Goal: Contribute content: Contribute content

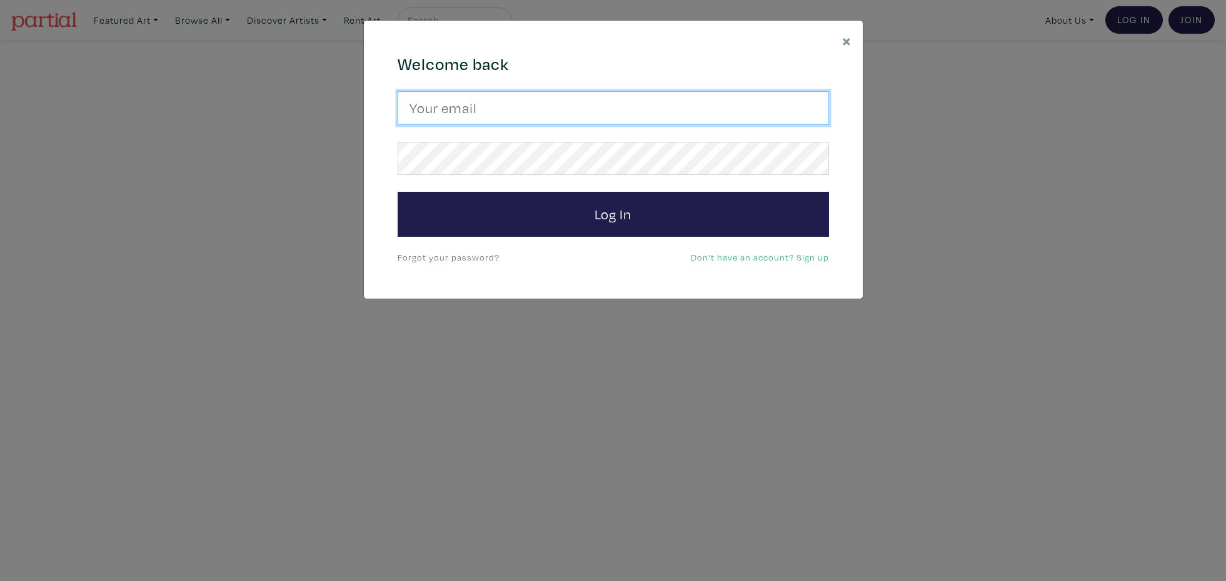
click at [517, 112] on input "email" at bounding box center [612, 108] width 431 height 34
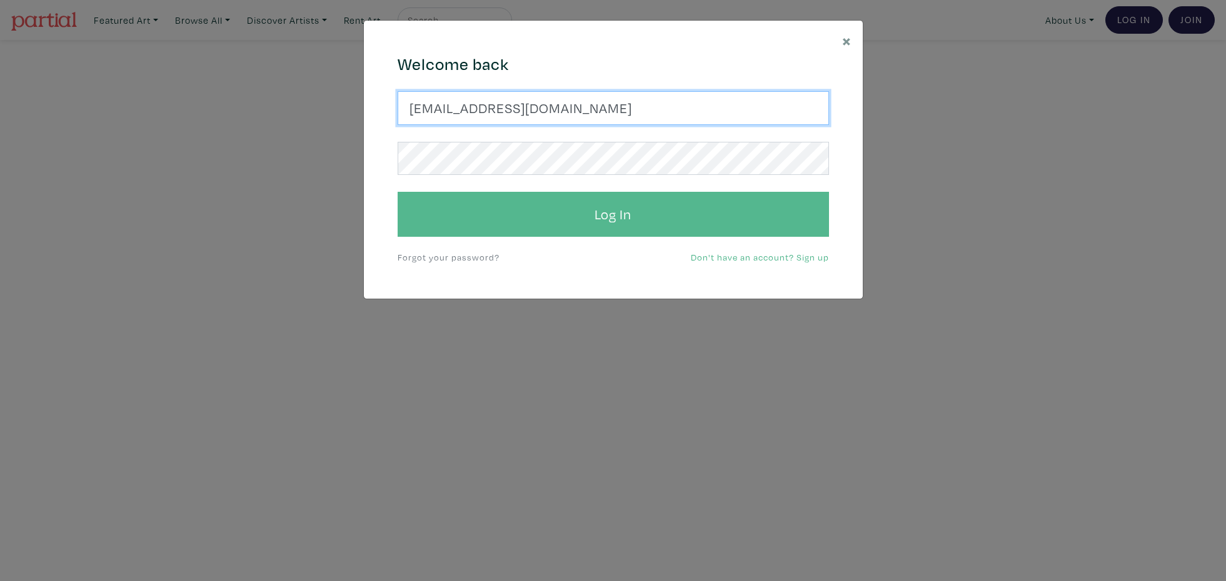
type input "mclean706@gmail.com"
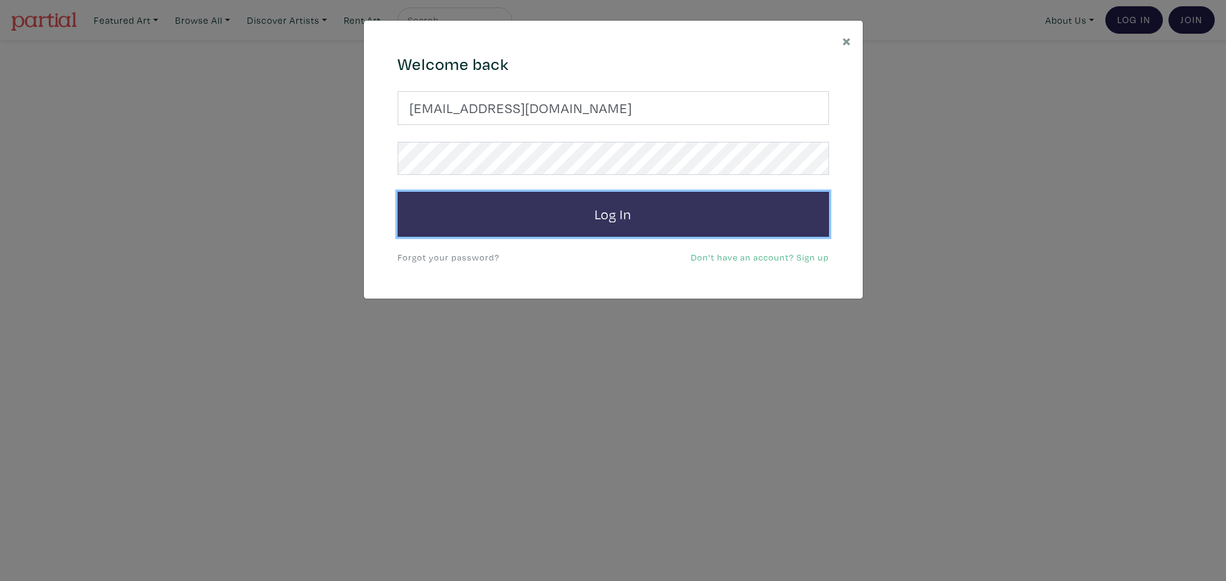
click at [570, 215] on button "Log In" at bounding box center [612, 214] width 431 height 45
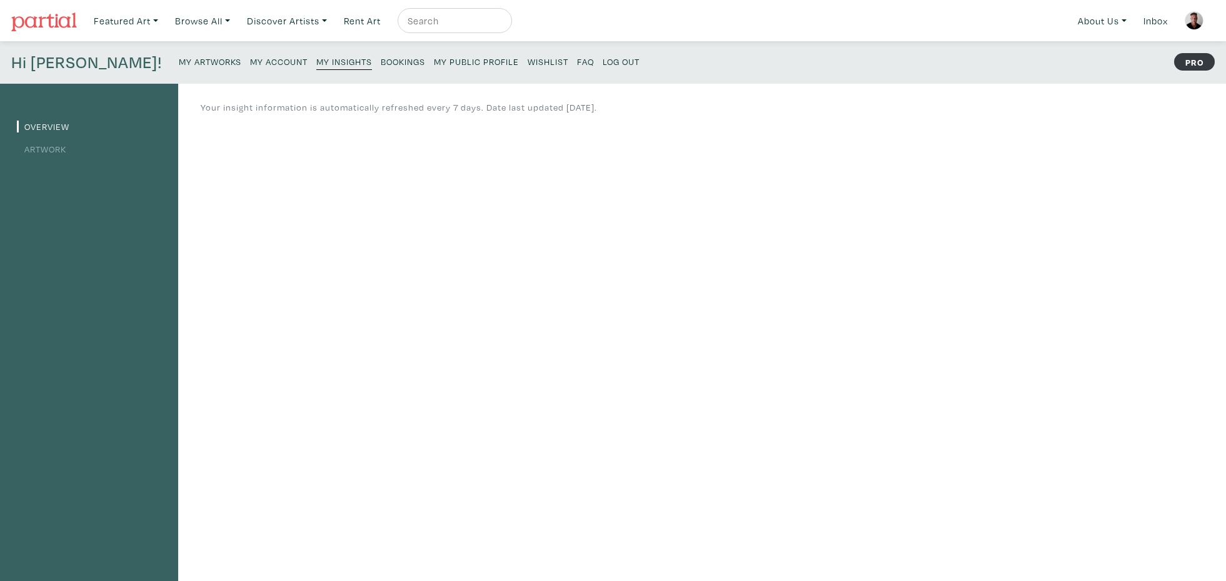
click at [179, 61] on small "My Artworks" at bounding box center [210, 62] width 62 height 12
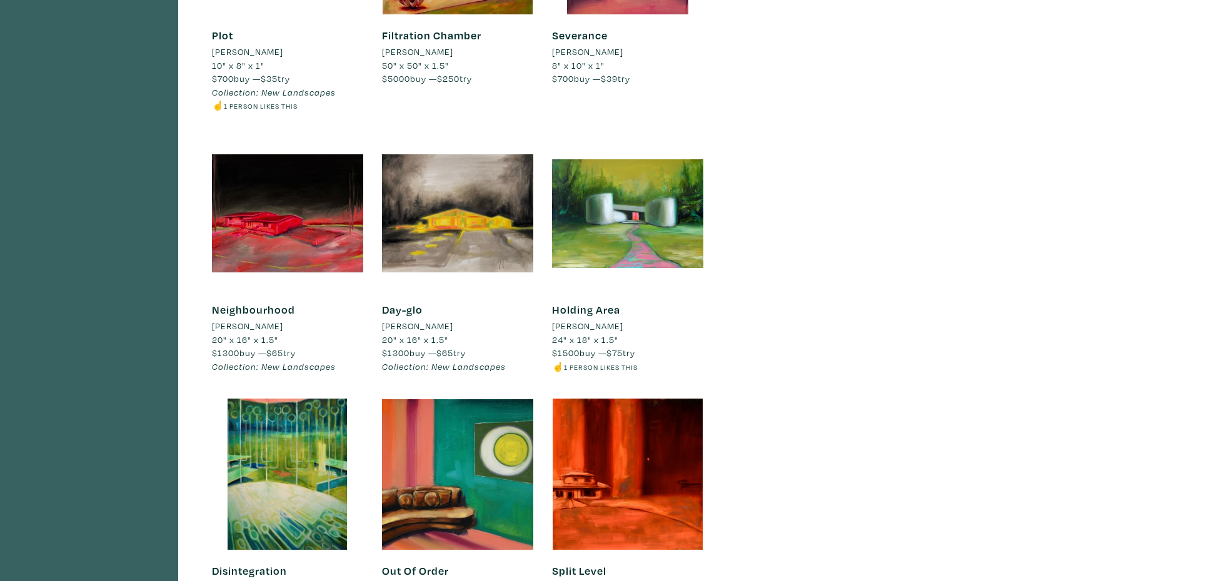
scroll to position [2507, 0]
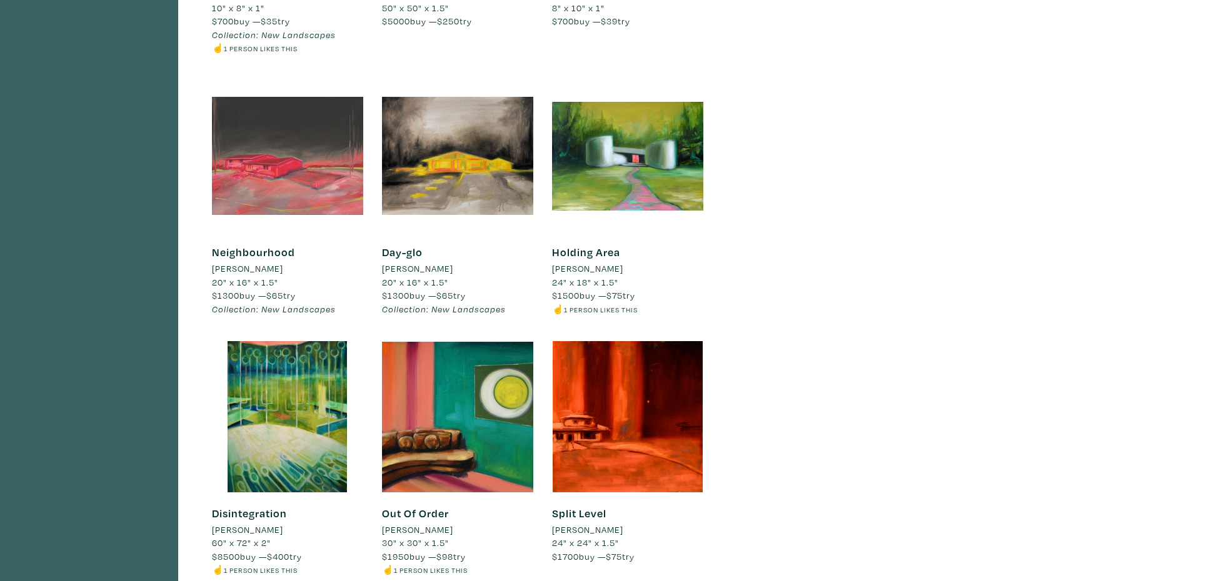
click at [291, 208] on div at bounding box center [287, 156] width 151 height 151
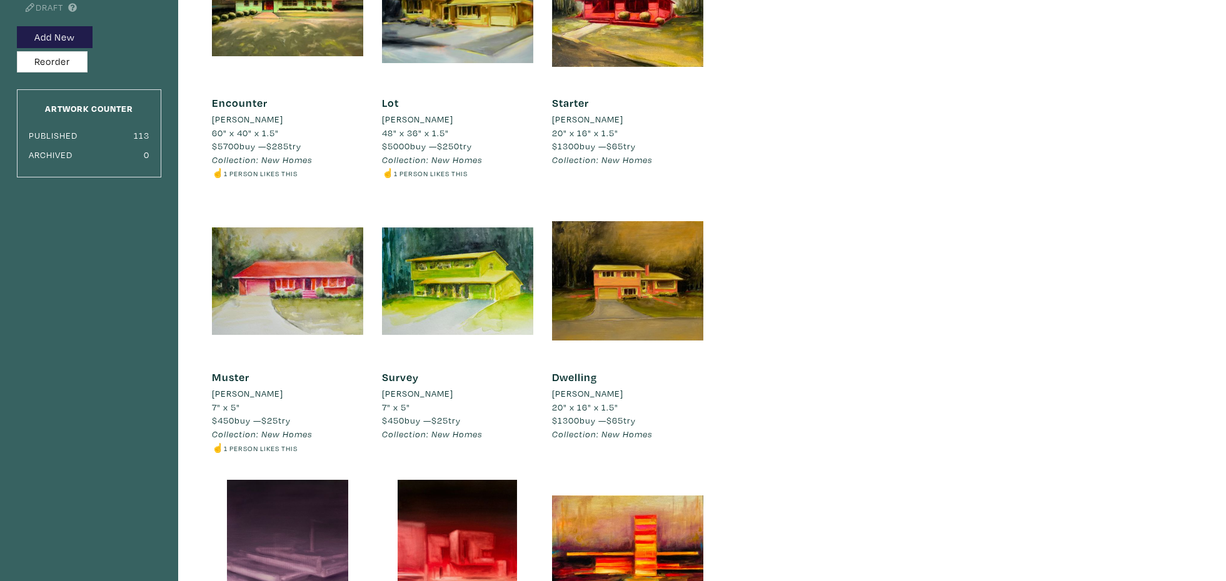
scroll to position [0, 0]
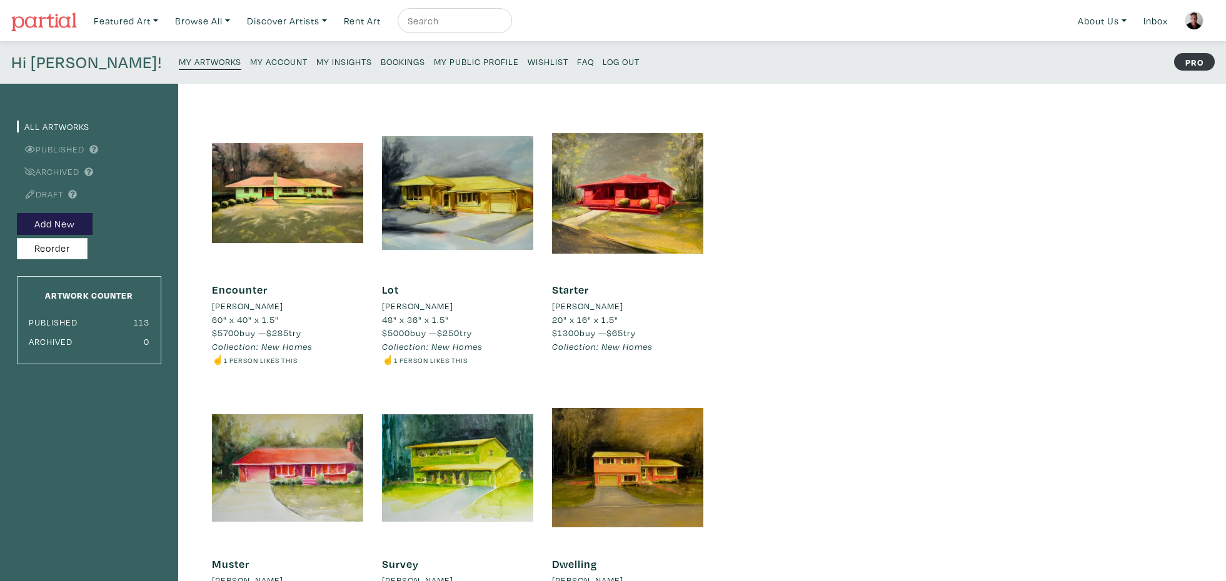
click at [434, 60] on small "My Public Profile" at bounding box center [476, 62] width 85 height 12
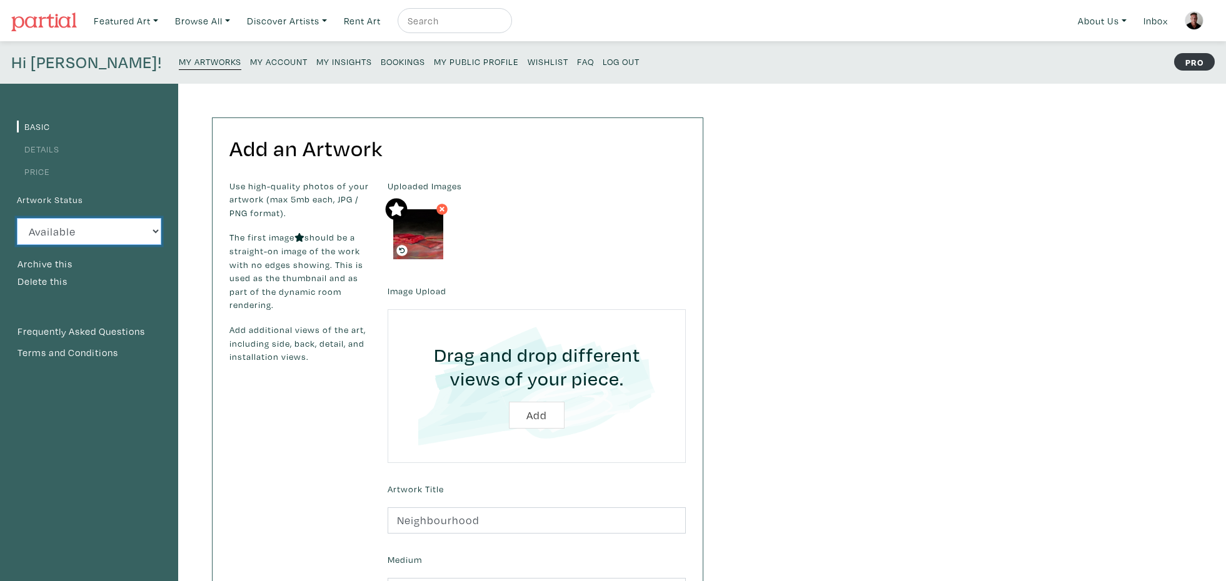
select select "3"
click option "Sold" at bounding box center [0, 0] width 0 height 0
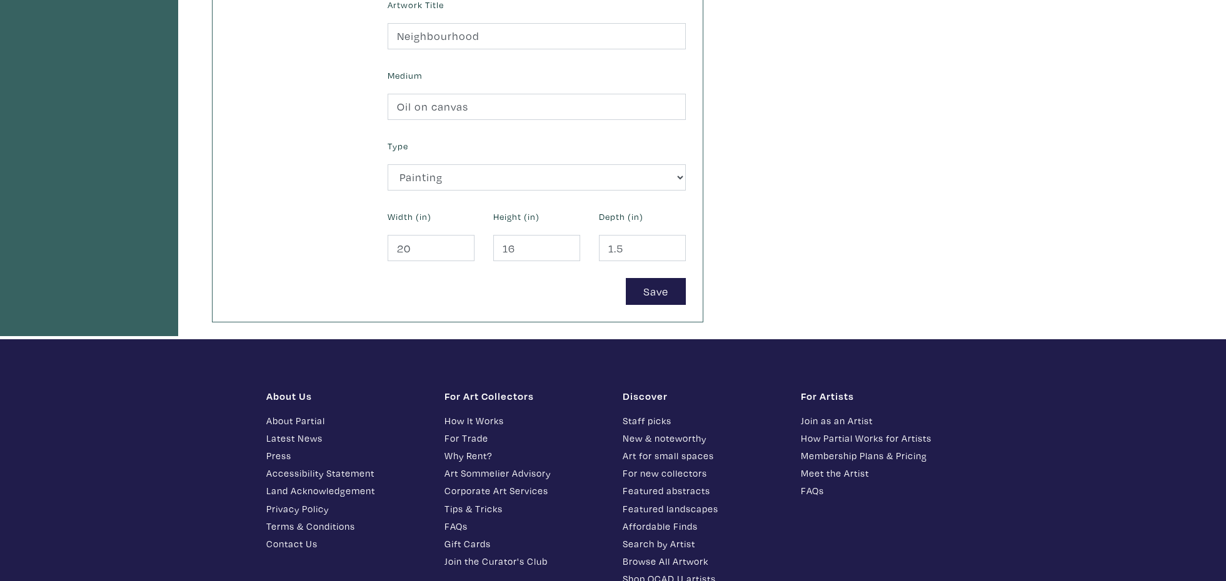
scroll to position [458, 0]
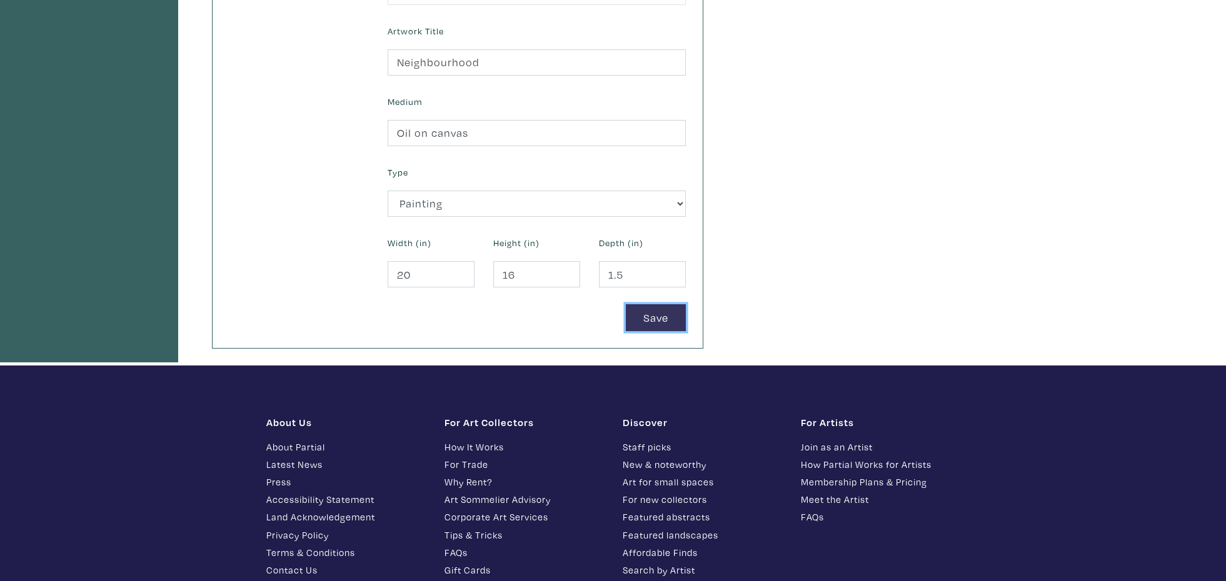
click at [651, 312] on button "Save" at bounding box center [656, 317] width 60 height 27
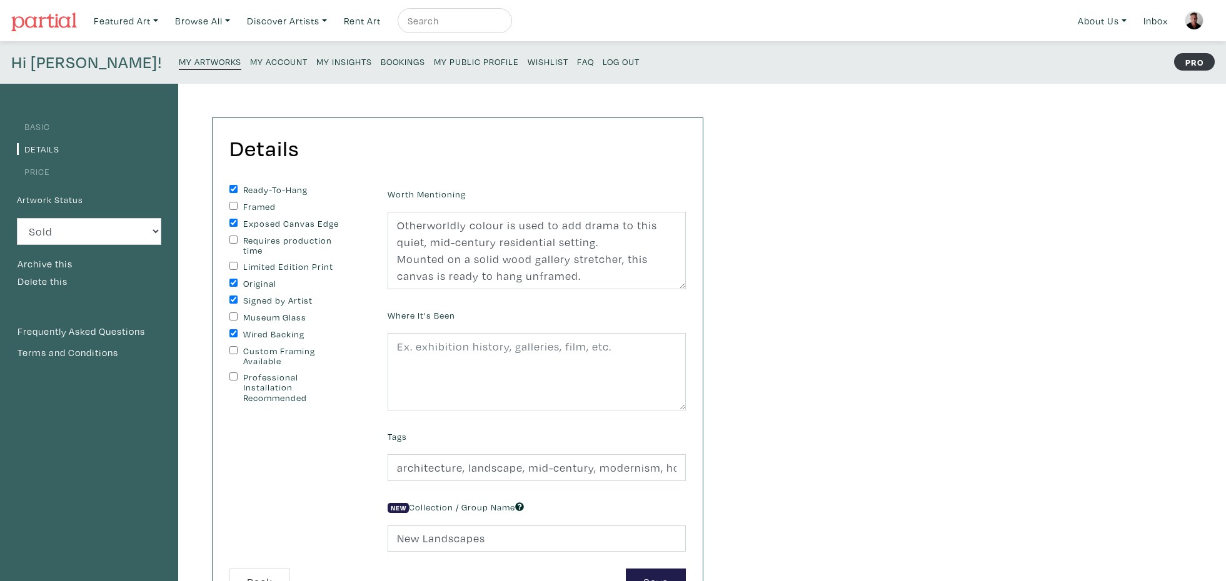
click at [434, 59] on small "My Public Profile" at bounding box center [476, 62] width 85 height 12
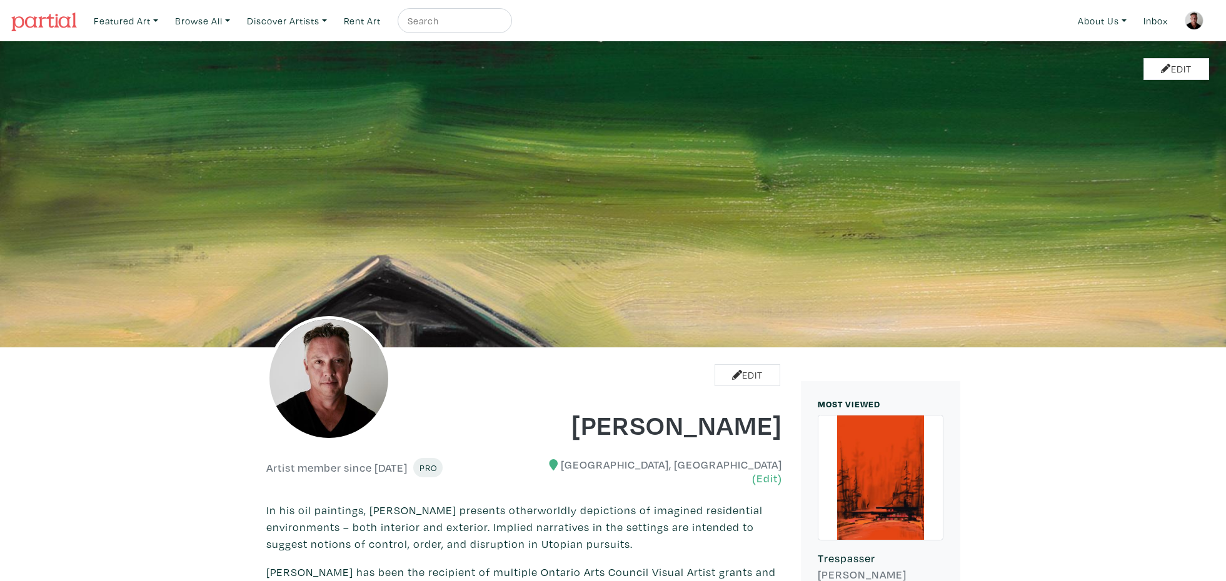
click at [1187, 20] on img at bounding box center [1193, 20] width 19 height 19
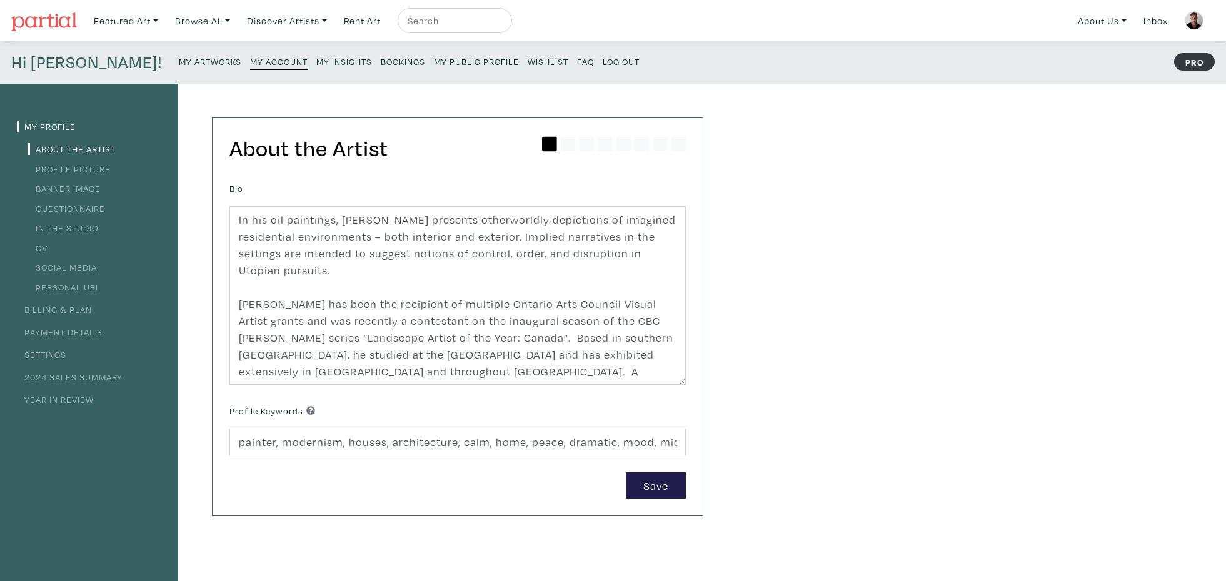
click at [179, 62] on small "My Artworks" at bounding box center [210, 62] width 62 height 12
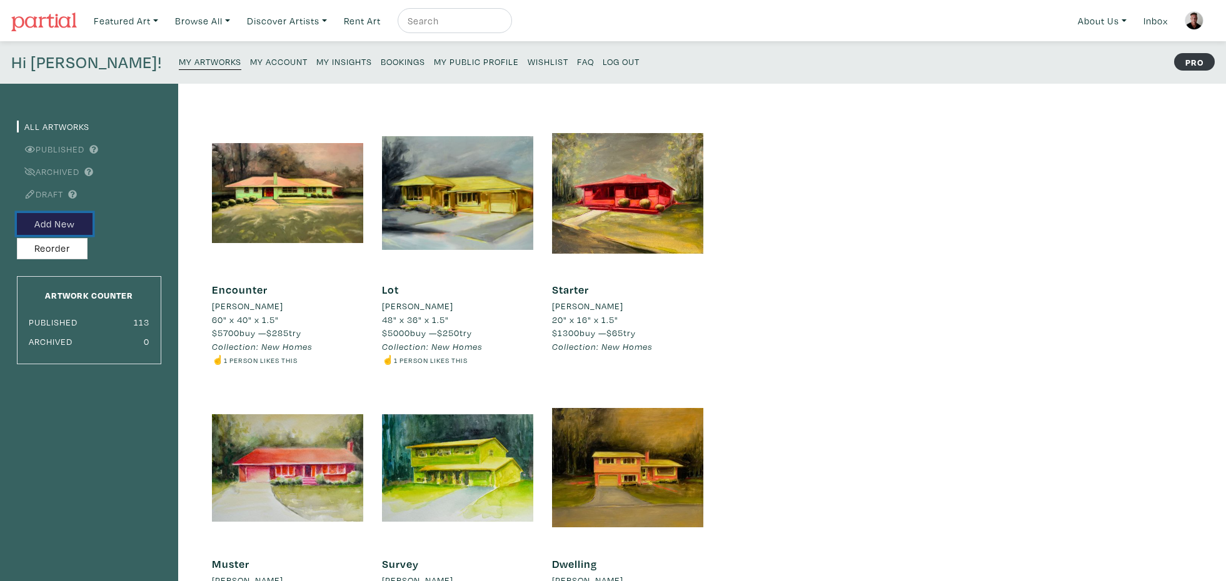
click at [58, 221] on button "Add New" at bounding box center [55, 224] width 76 height 22
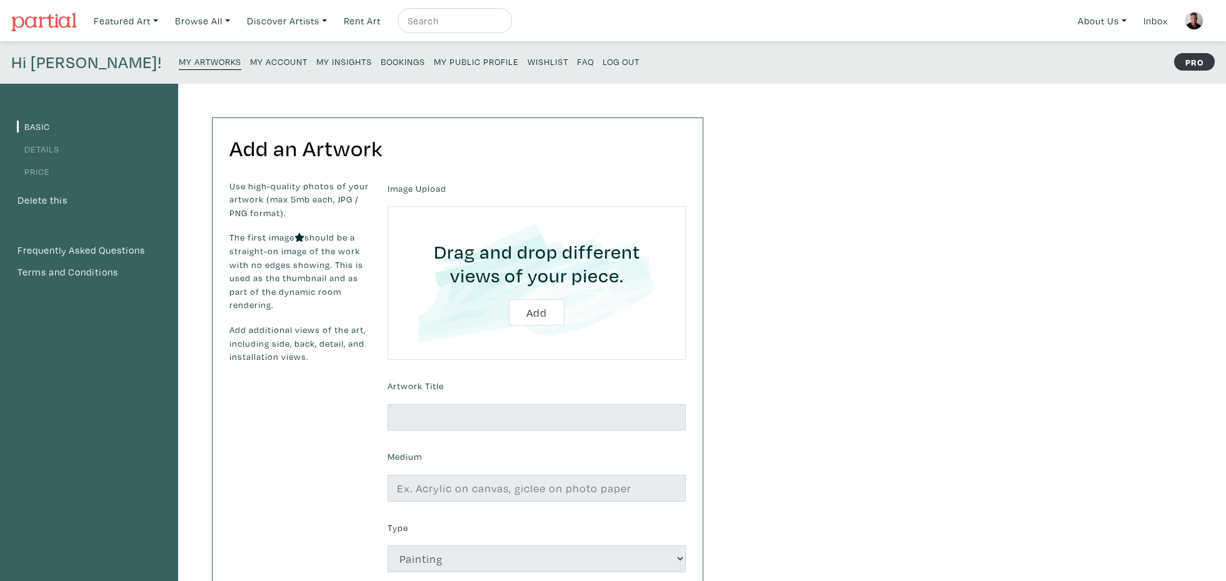
click at [536, 312] on input "file" at bounding box center [536, 283] width 263 height 119
type input "C:\fakepath\3 Prep.jpg"
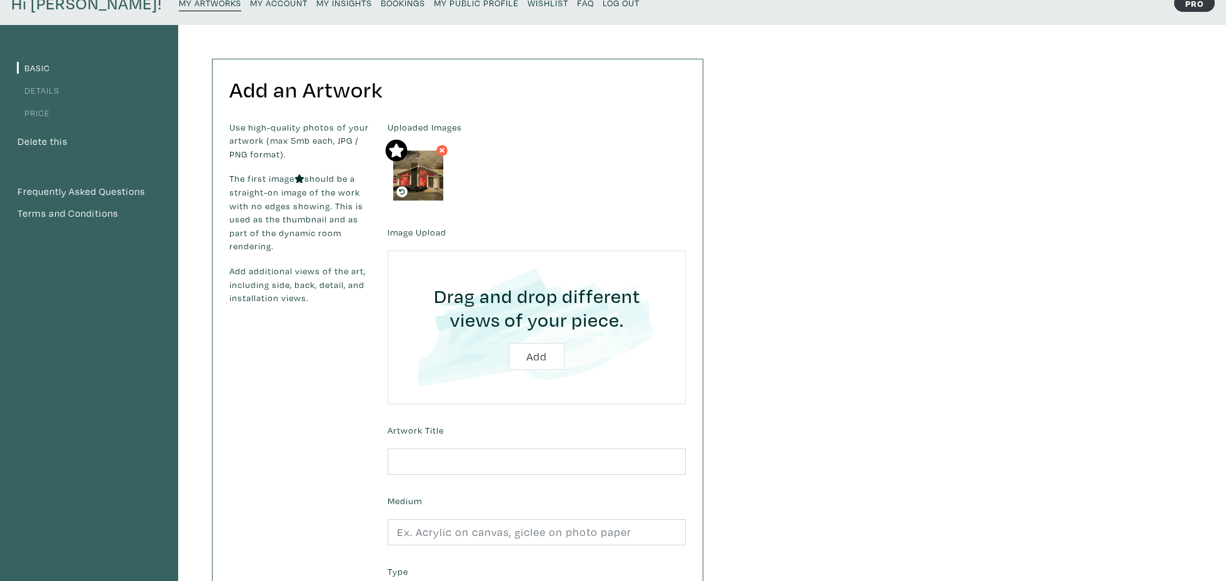
scroll to position [61, 0]
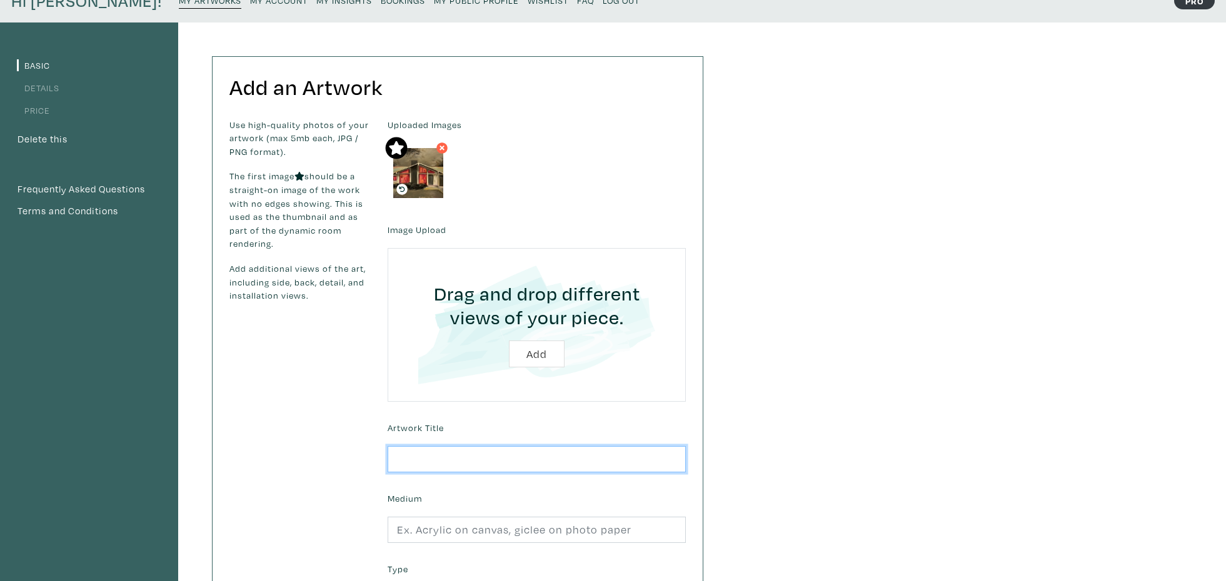
click at [529, 466] on input "text" at bounding box center [536, 459] width 298 height 27
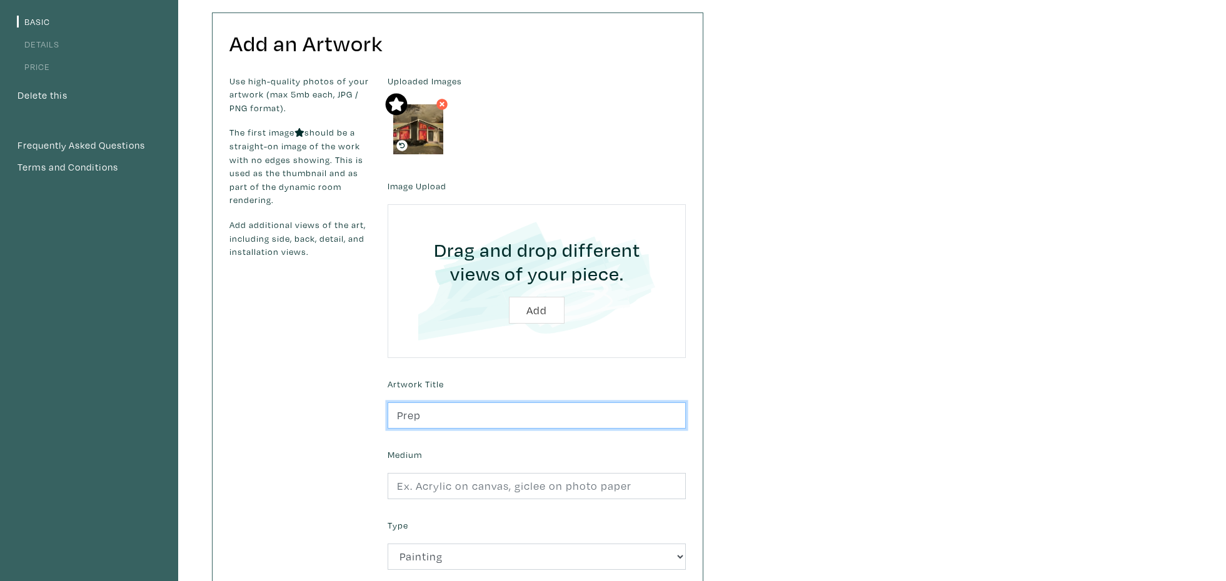
type input "Prep"
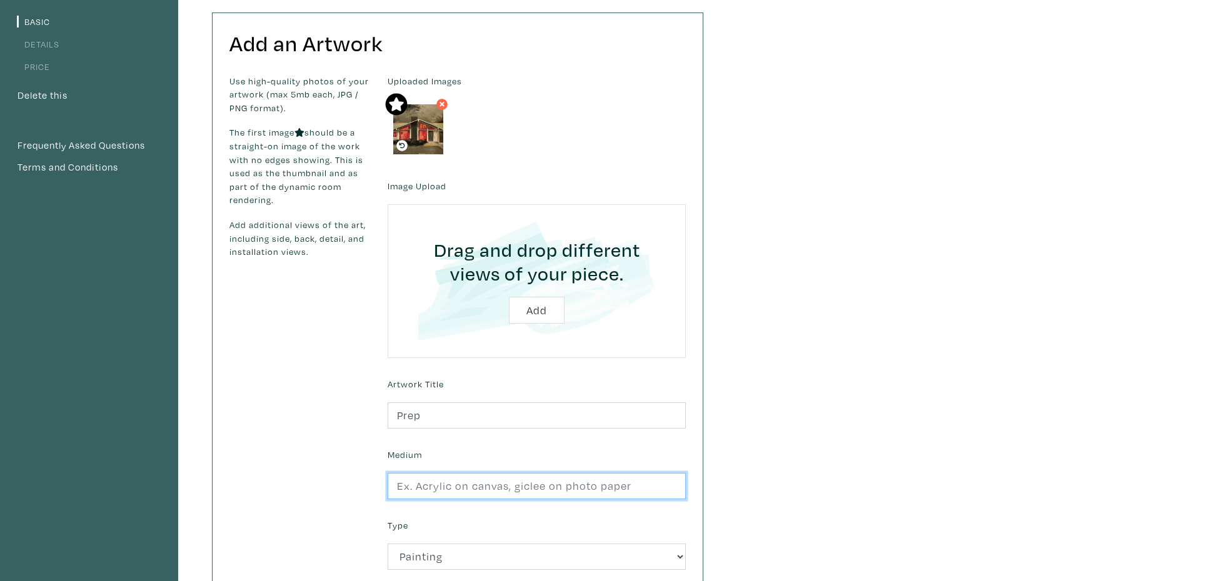
click at [522, 487] on input "text" at bounding box center [536, 486] width 298 height 27
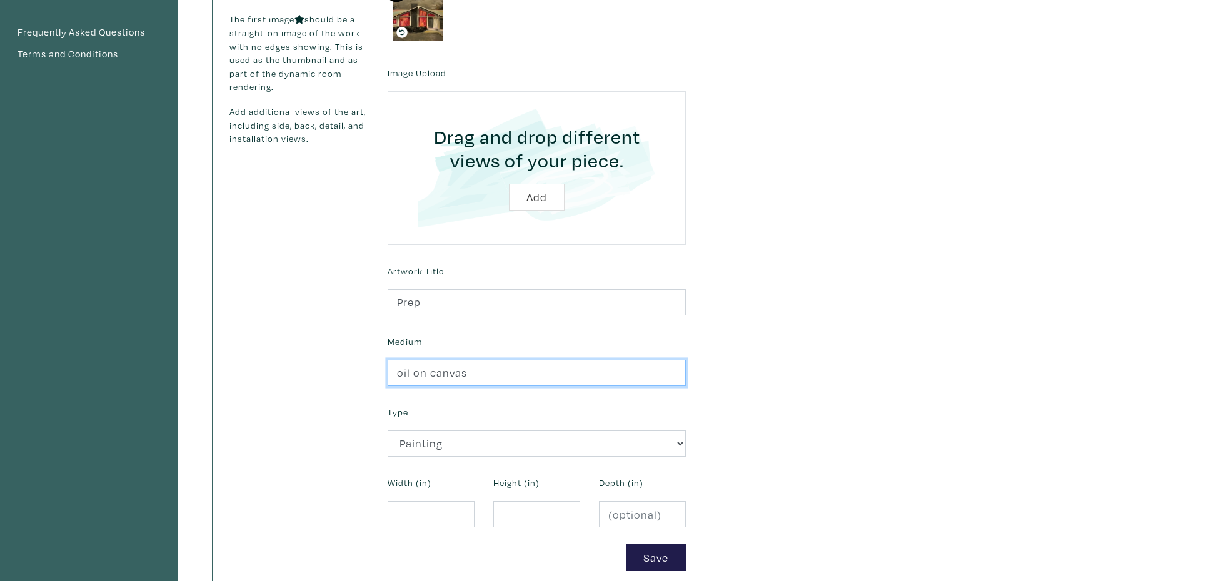
scroll to position [229, 0]
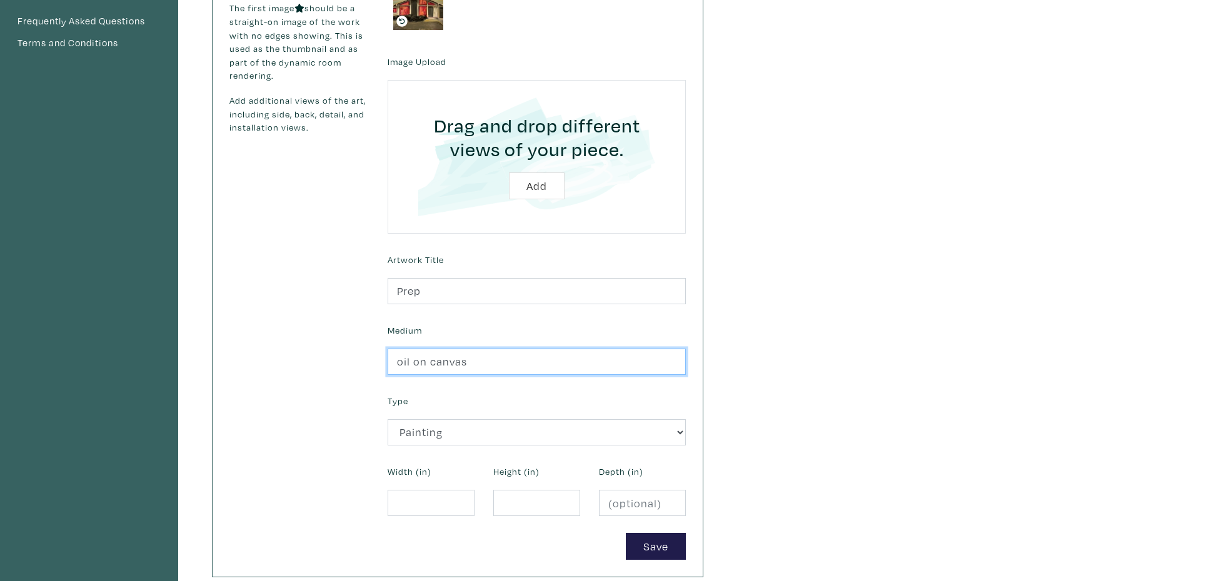
type input "oil on canvas"
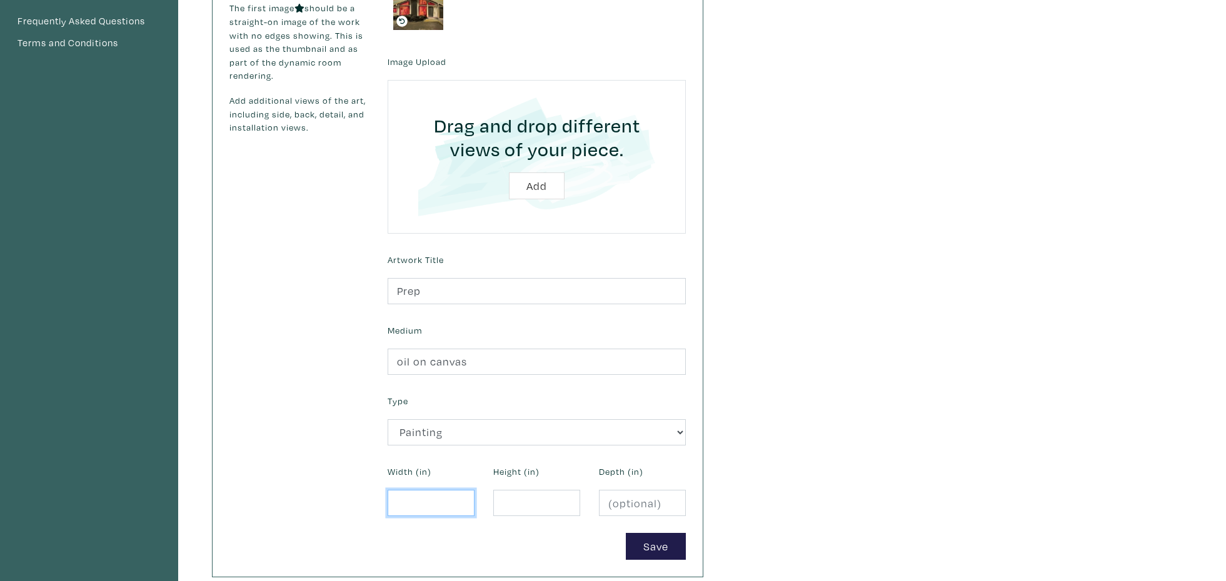
click at [451, 508] on input "number" at bounding box center [430, 503] width 87 height 27
type input "36"
click at [556, 512] on input "number" at bounding box center [536, 503] width 87 height 27
type input "48"
click at [640, 504] on input "number" at bounding box center [642, 503] width 87 height 27
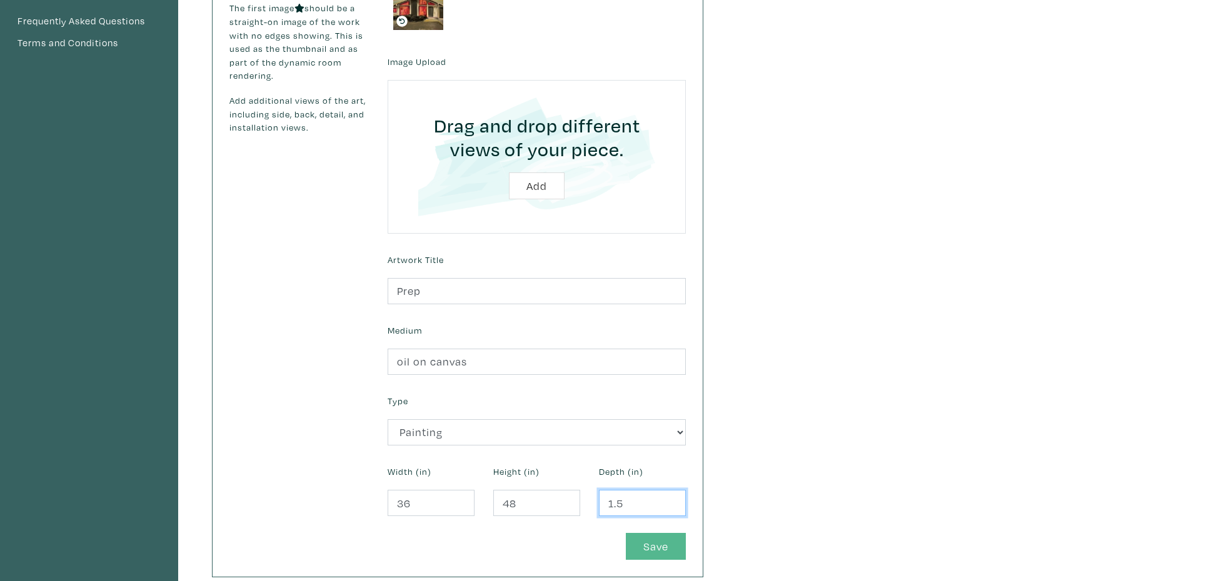
type input "1.5"
click at [645, 544] on button "Save" at bounding box center [656, 546] width 60 height 27
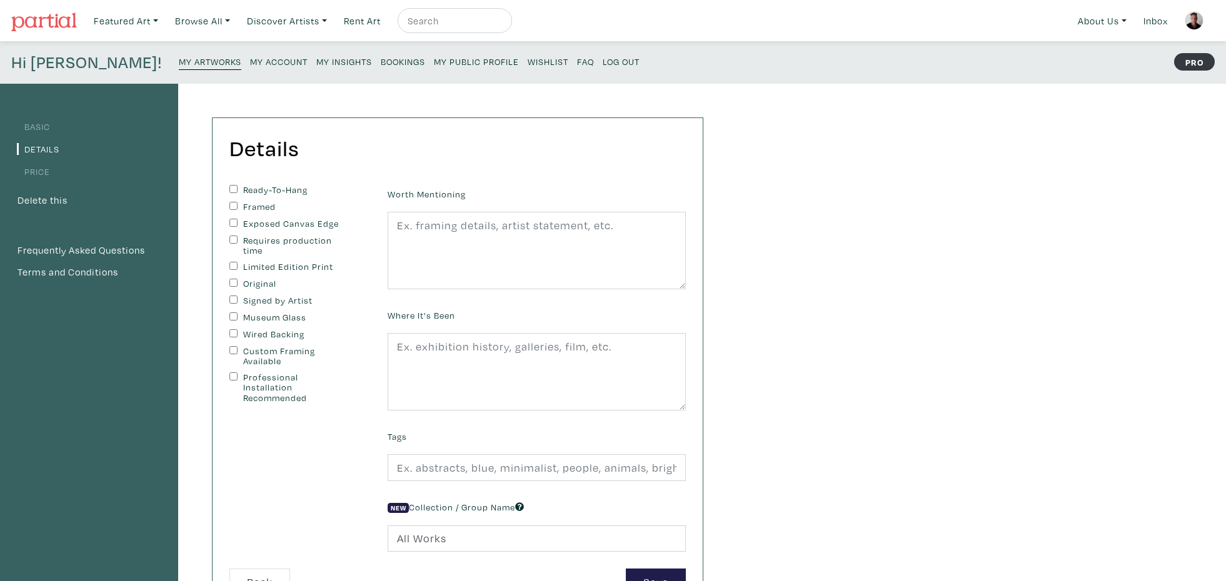
click at [234, 192] on input "Ready-To-Hang" at bounding box center [233, 189] width 8 height 8
checkbox input "true"
click at [234, 224] on input "Exposed Canvas Edge" at bounding box center [233, 223] width 8 height 8
checkbox input "true"
click at [234, 287] on input "Original" at bounding box center [233, 283] width 8 height 8
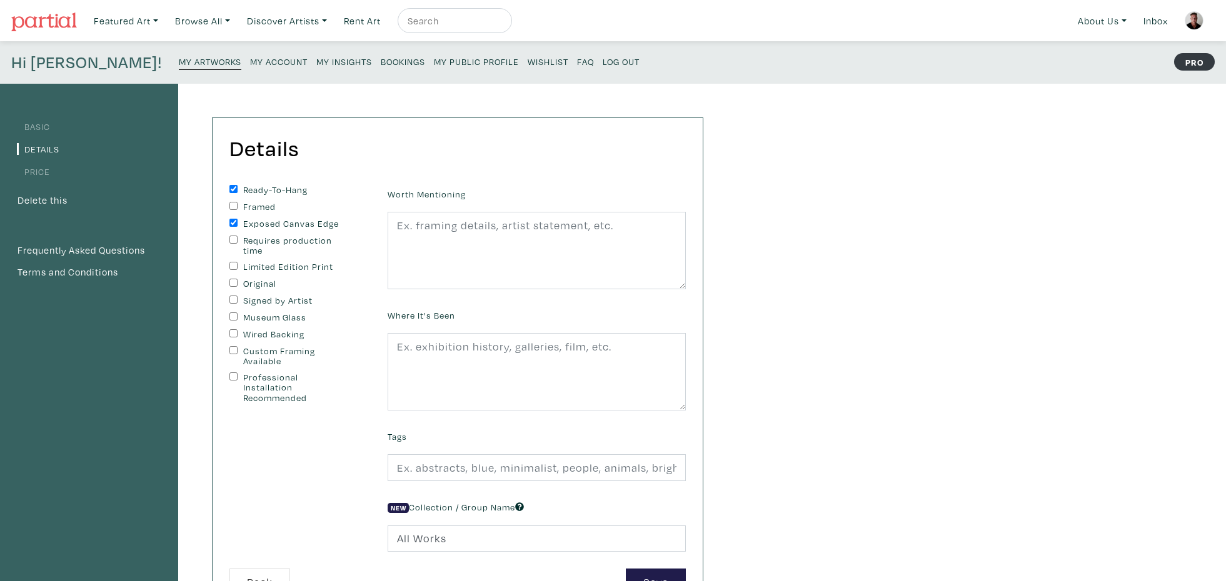
checkbox input "true"
click at [234, 302] on input "Signed by Artist" at bounding box center [233, 300] width 8 height 8
checkbox input "true"
click at [234, 335] on input "Wired Backing" at bounding box center [233, 333] width 8 height 8
checkbox input "true"
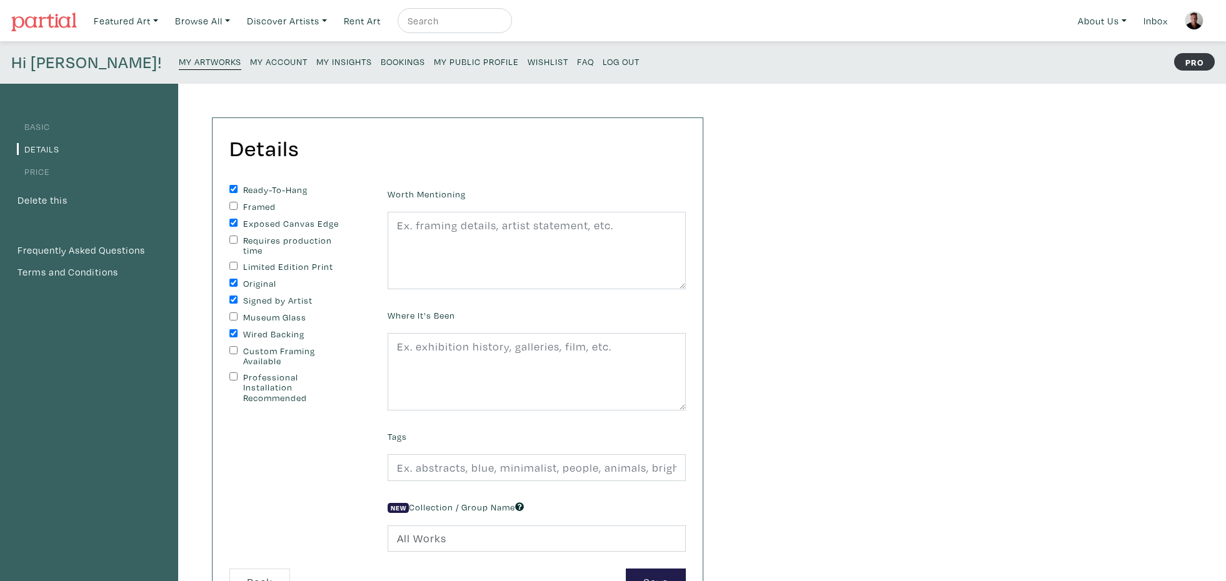
scroll to position [1, 0]
click at [562, 229] on textarea at bounding box center [536, 249] width 298 height 77
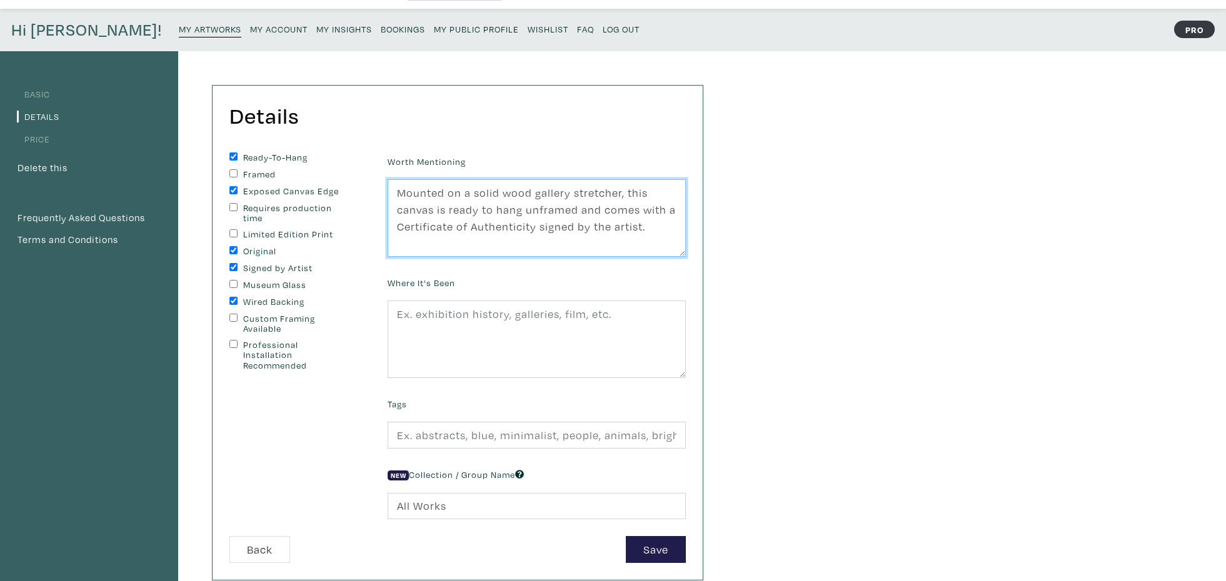
scroll to position [64, 0]
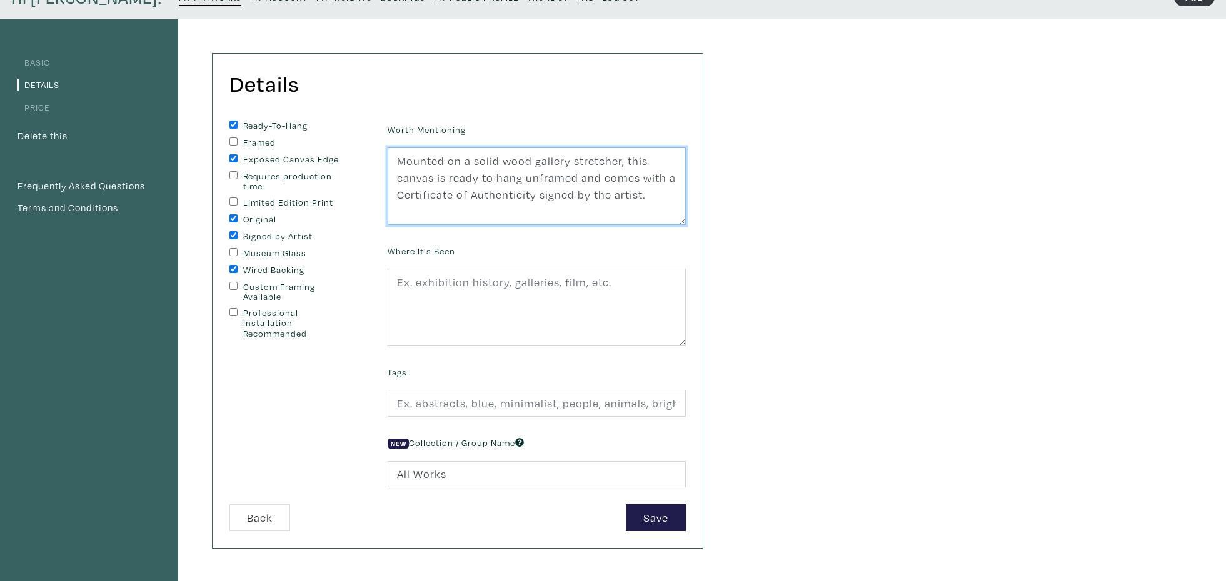
type textarea "Mounted on a solid wood gallery stretcher, this canvas is ready to hang unframe…"
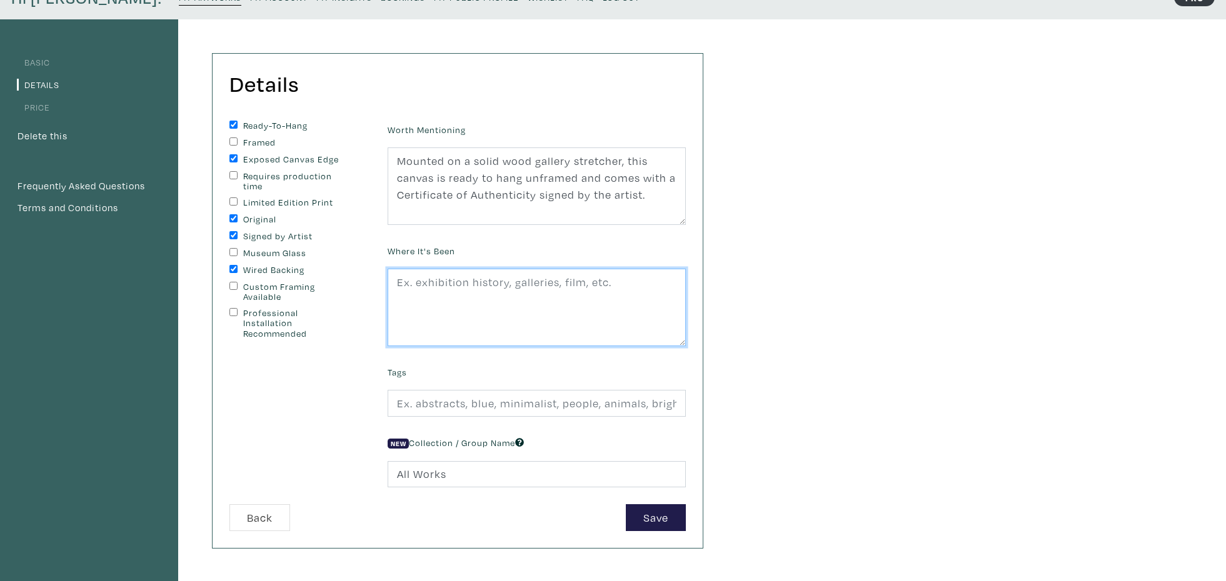
click at [586, 284] on textarea at bounding box center [536, 307] width 298 height 77
type textarea "Earls Court Gallery, Hamilton"
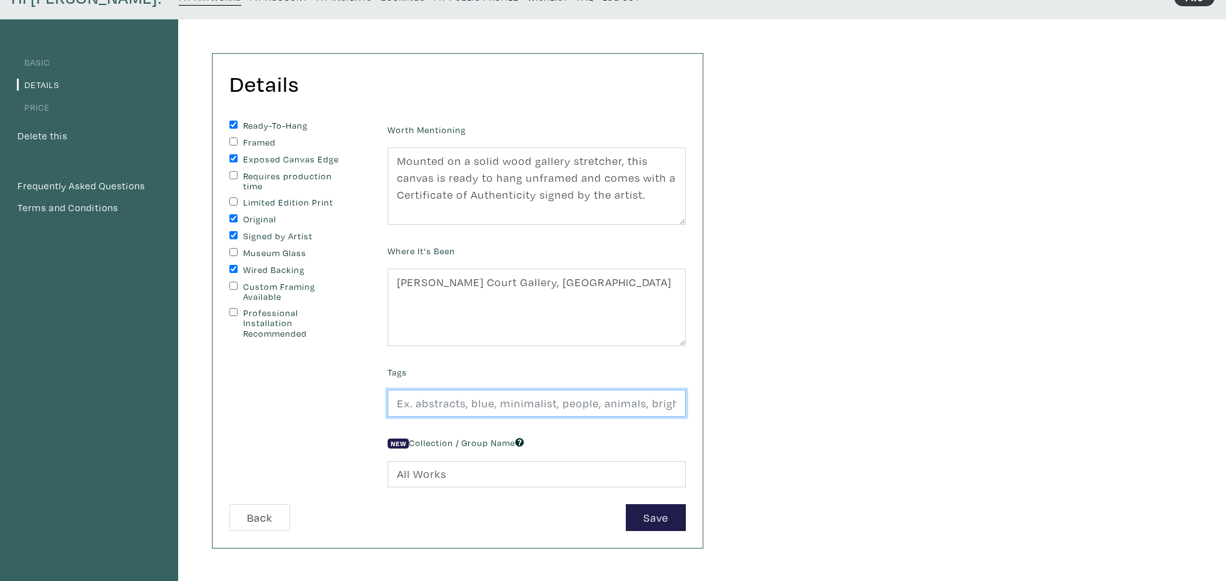
click at [522, 402] on input "text" at bounding box center [536, 403] width 298 height 27
type input "architecture, home, house, grey, modernism"
click at [626, 504] on button "Save" at bounding box center [656, 517] width 60 height 27
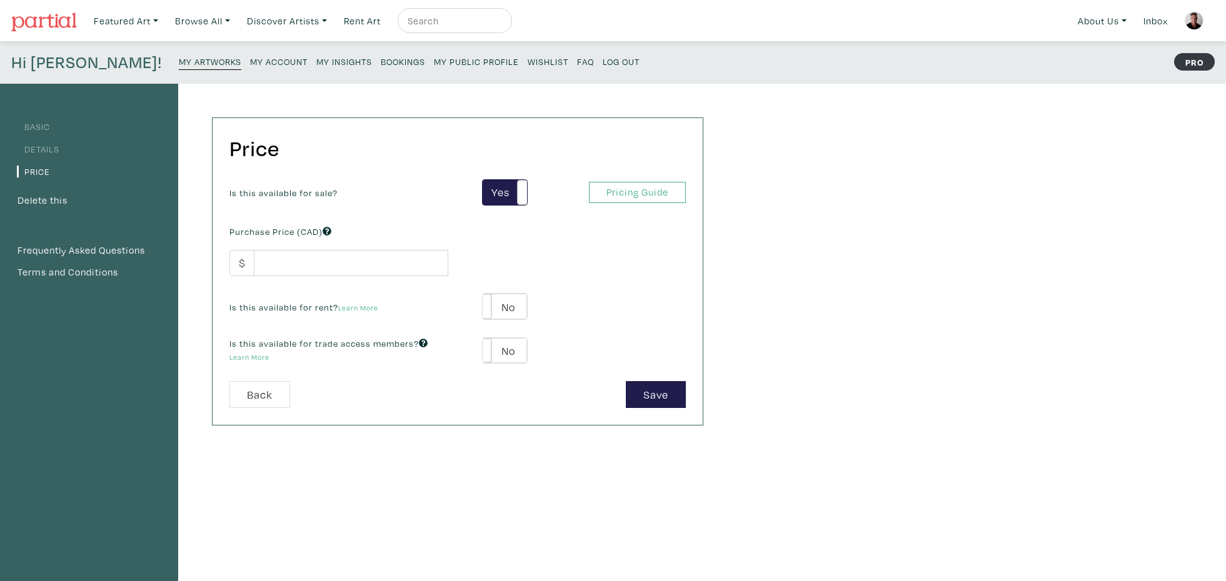
click at [53, 149] on link "Details" at bounding box center [38, 149] width 42 height 12
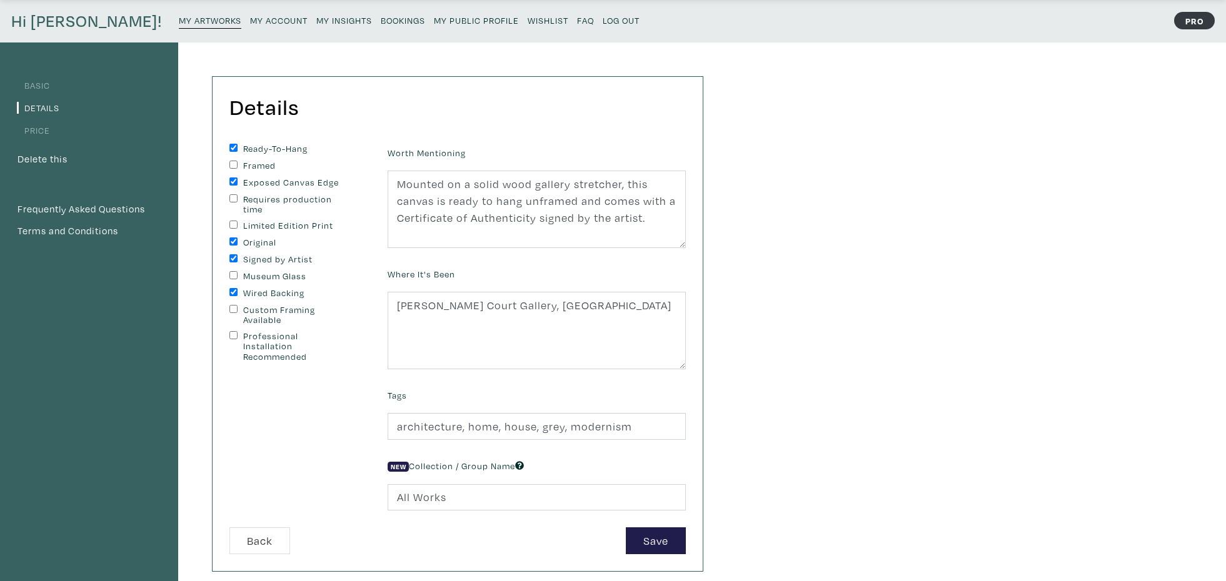
scroll to position [42, 0]
click at [637, 427] on input "architecture, home, house, grey, modernism" at bounding box center [536, 425] width 298 height 27
type input "architecture, home, house, grey, modernism, orange, pink"
click at [626, 462] on div "New Collection / Group Name All Works" at bounding box center [536, 483] width 317 height 54
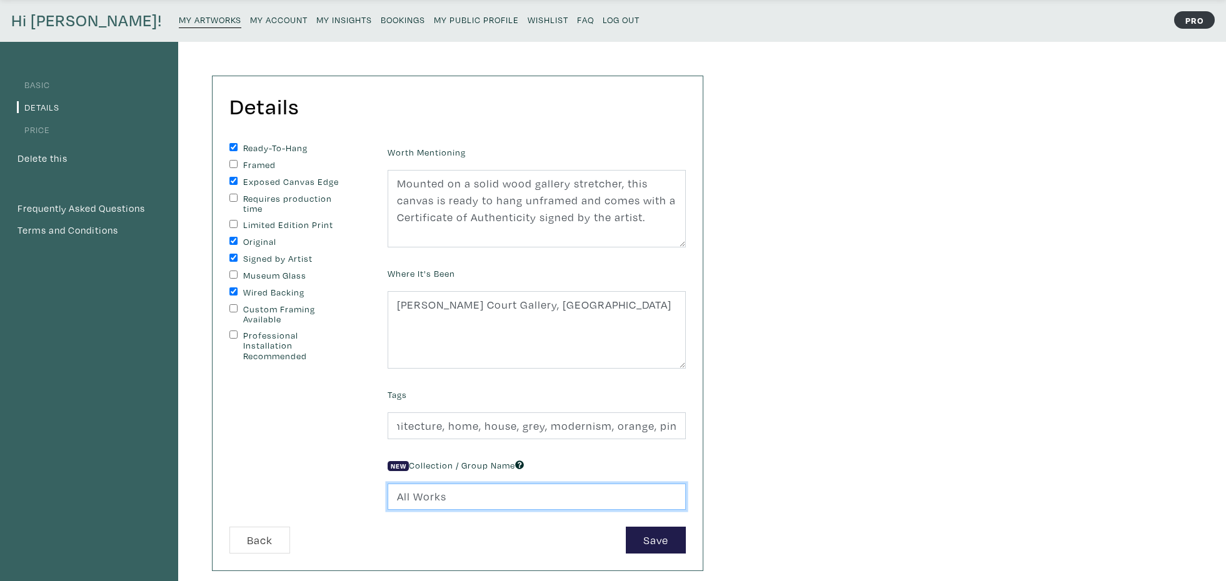
drag, startPoint x: 474, startPoint y: 497, endPoint x: 385, endPoint y: 504, distance: 89.6
click at [387, 504] on input "All Works" at bounding box center [536, 497] width 298 height 27
type input "New Homes"
click at [645, 539] on button "Save" at bounding box center [656, 540] width 60 height 27
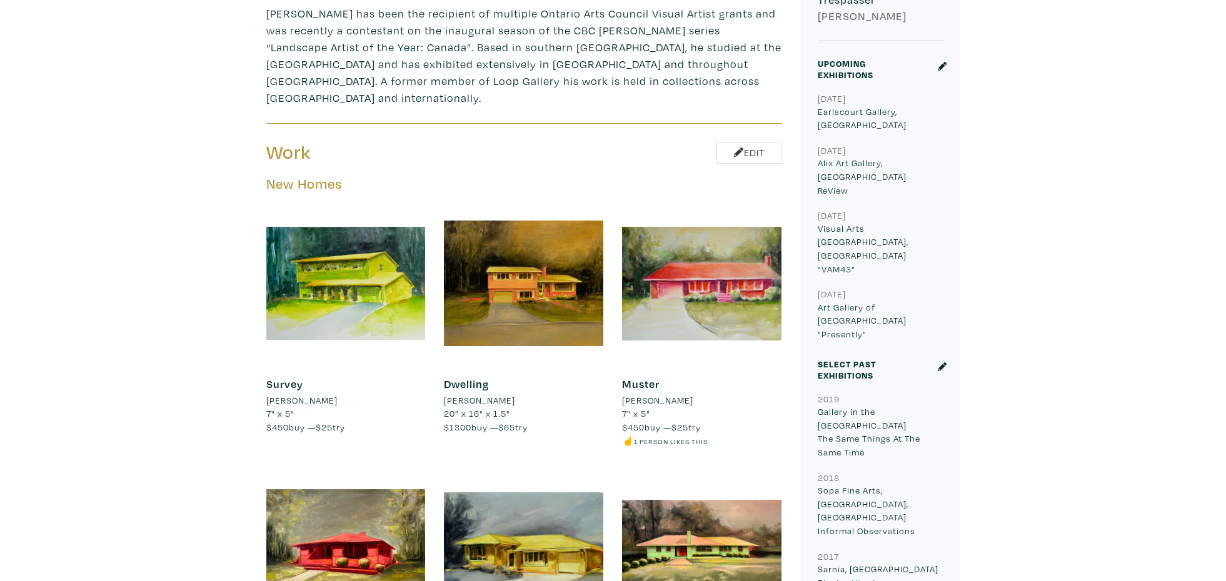
scroll to position [559, 0]
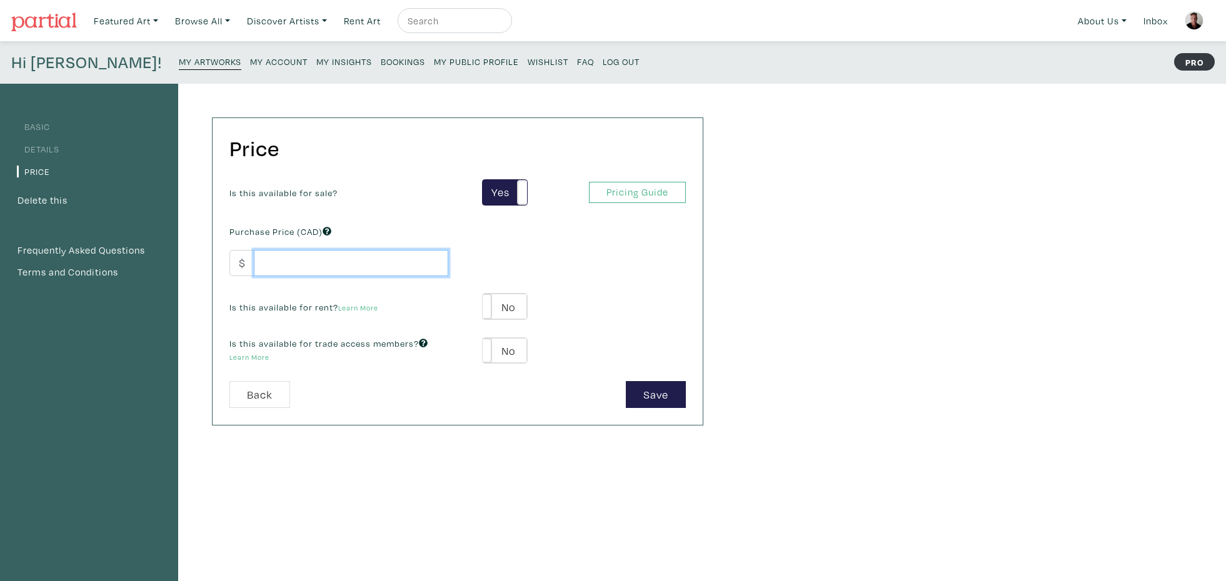
click at [303, 263] on input "number" at bounding box center [351, 263] width 194 height 27
type input "5000"
click at [513, 306] on label "No" at bounding box center [504, 307] width 44 height 26
type input "250"
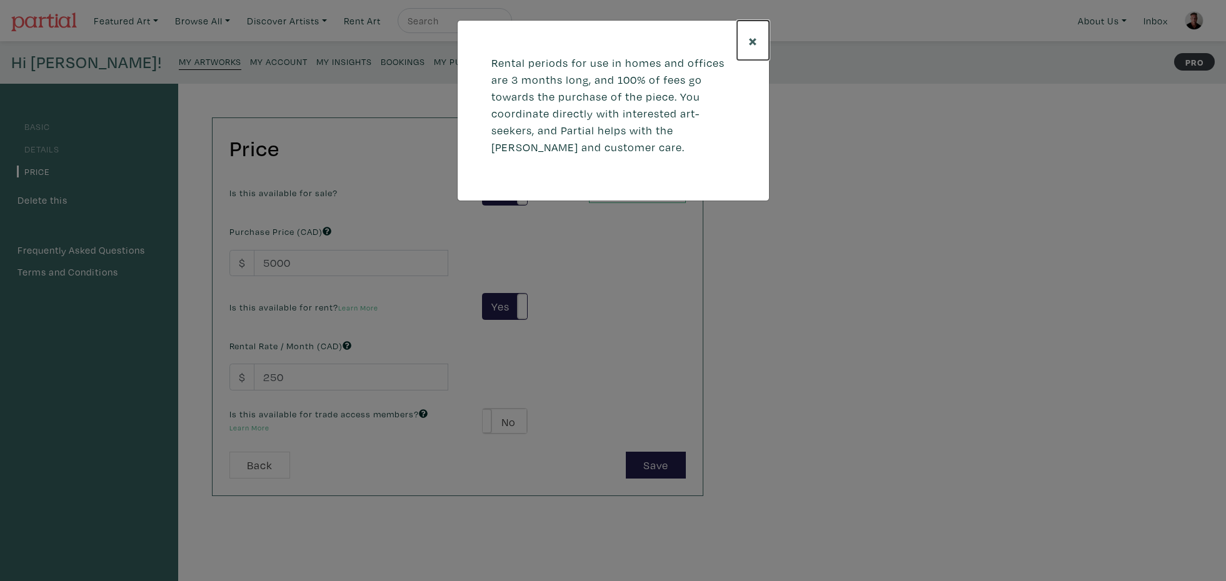
click at [754, 41] on span "×" at bounding box center [752, 40] width 9 height 22
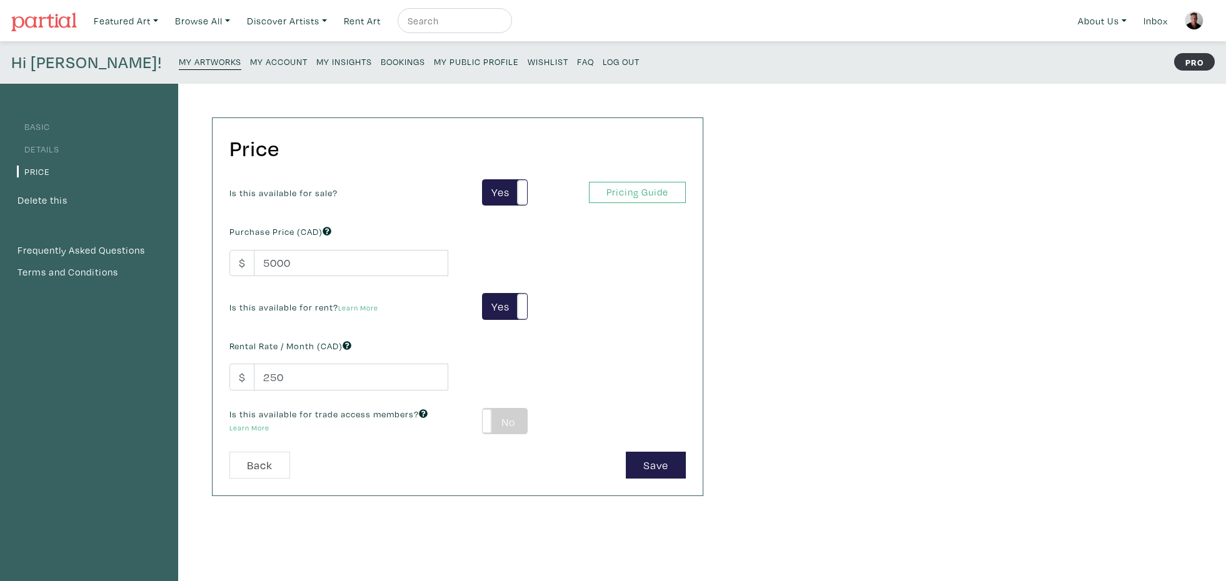
click at [517, 424] on label "No" at bounding box center [504, 422] width 44 height 26
type input "300"
type input "900"
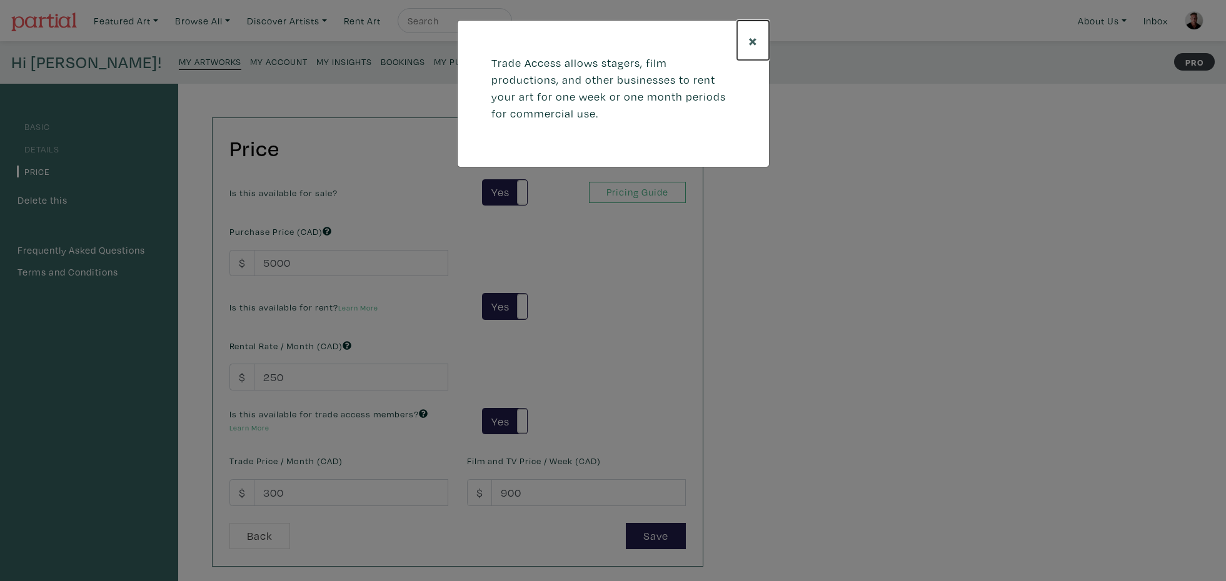
click at [751, 36] on span "×" at bounding box center [752, 40] width 9 height 22
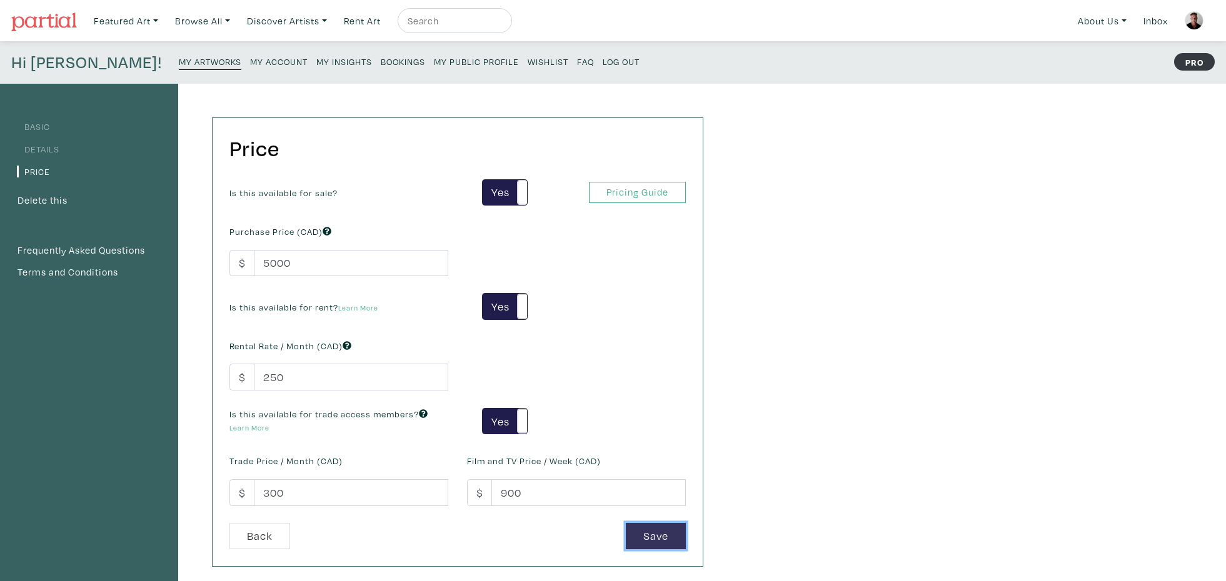
click at [644, 535] on button "Save" at bounding box center [656, 536] width 60 height 27
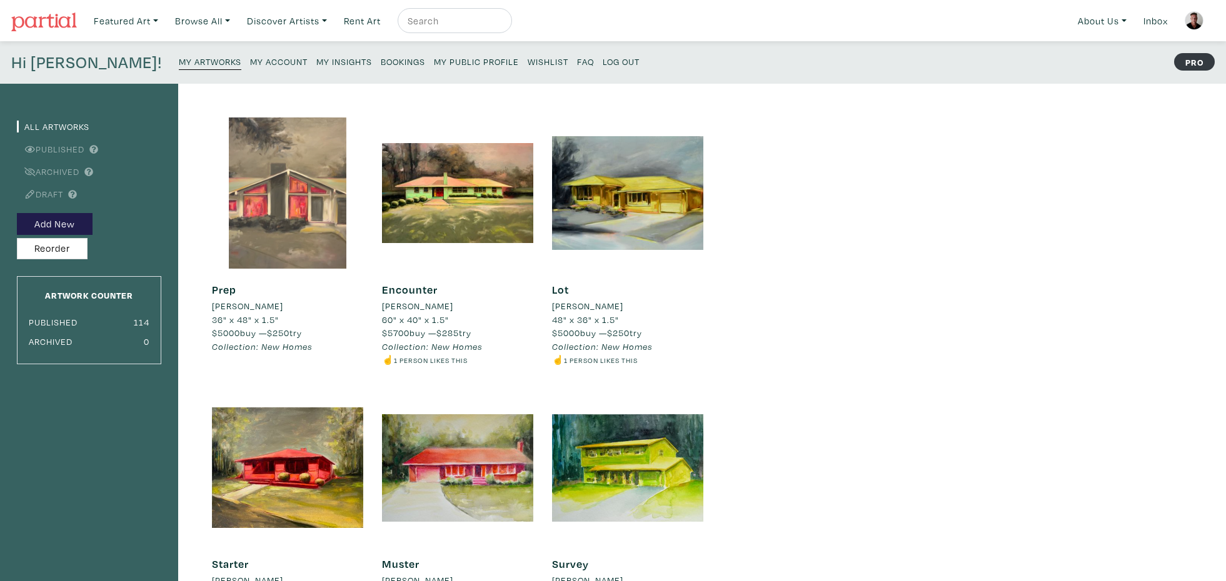
click at [292, 225] on div at bounding box center [287, 192] width 151 height 151
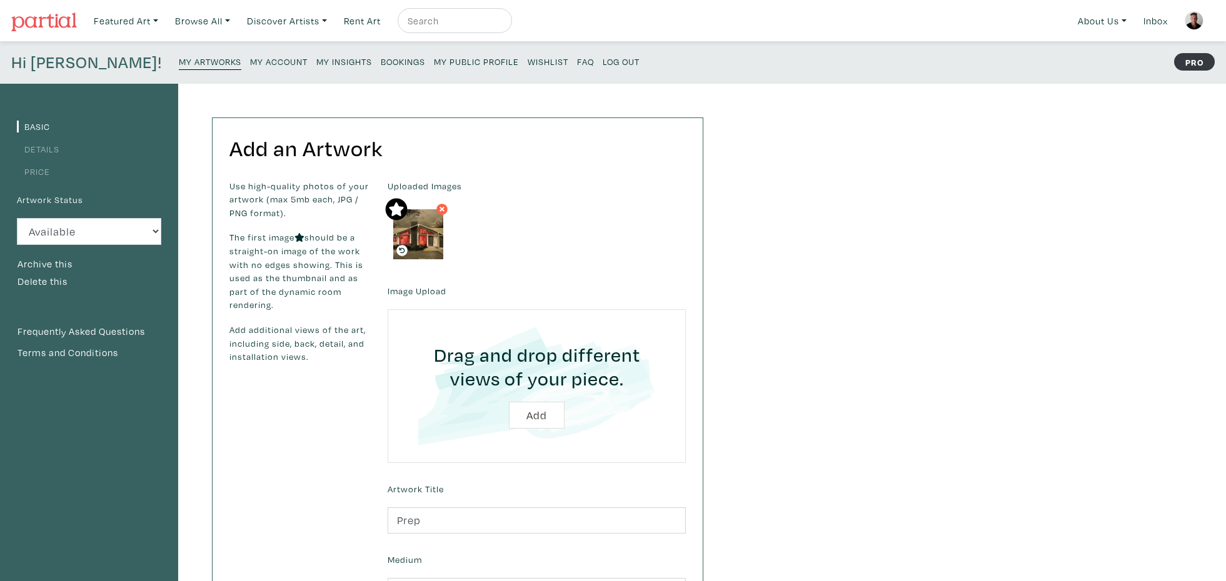
click at [434, 59] on small "My Public Profile" at bounding box center [476, 62] width 85 height 12
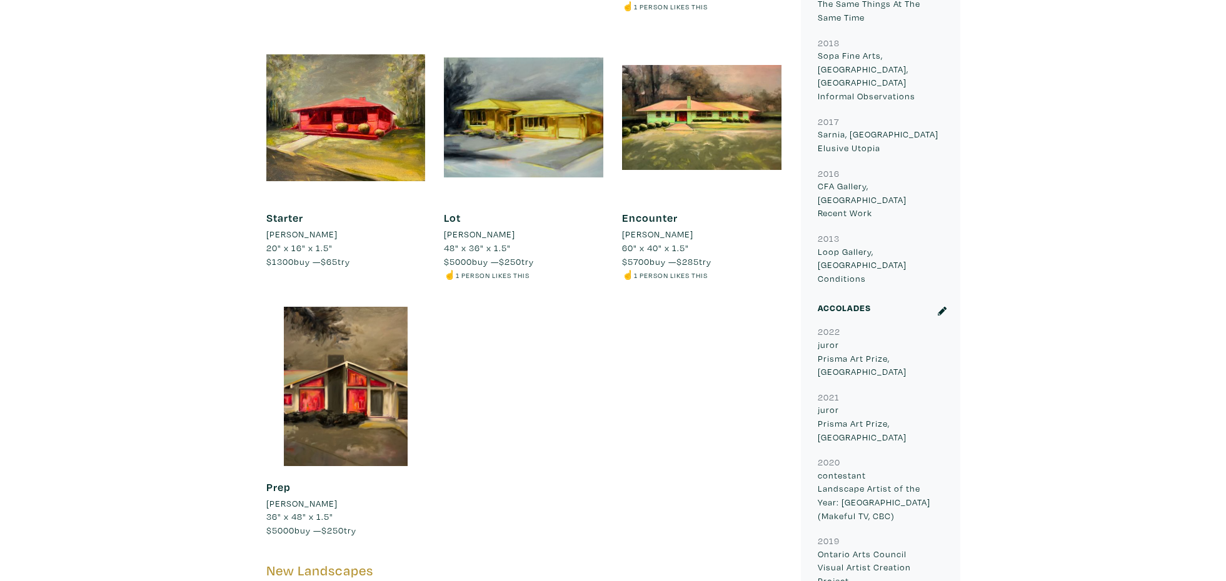
scroll to position [967, 0]
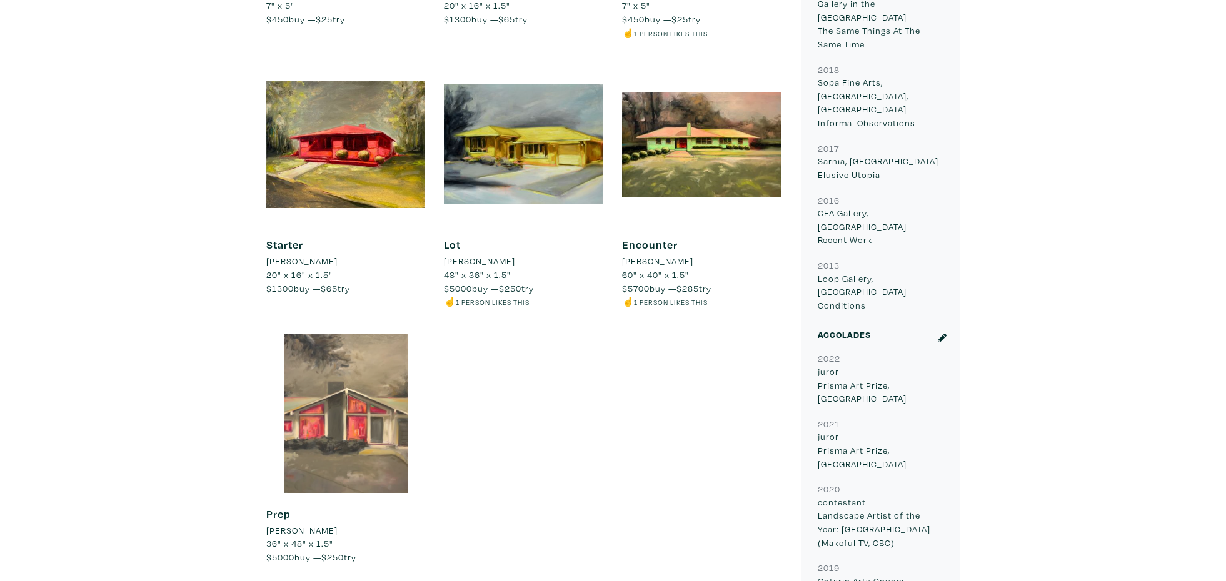
click at [380, 379] on div at bounding box center [345, 413] width 159 height 159
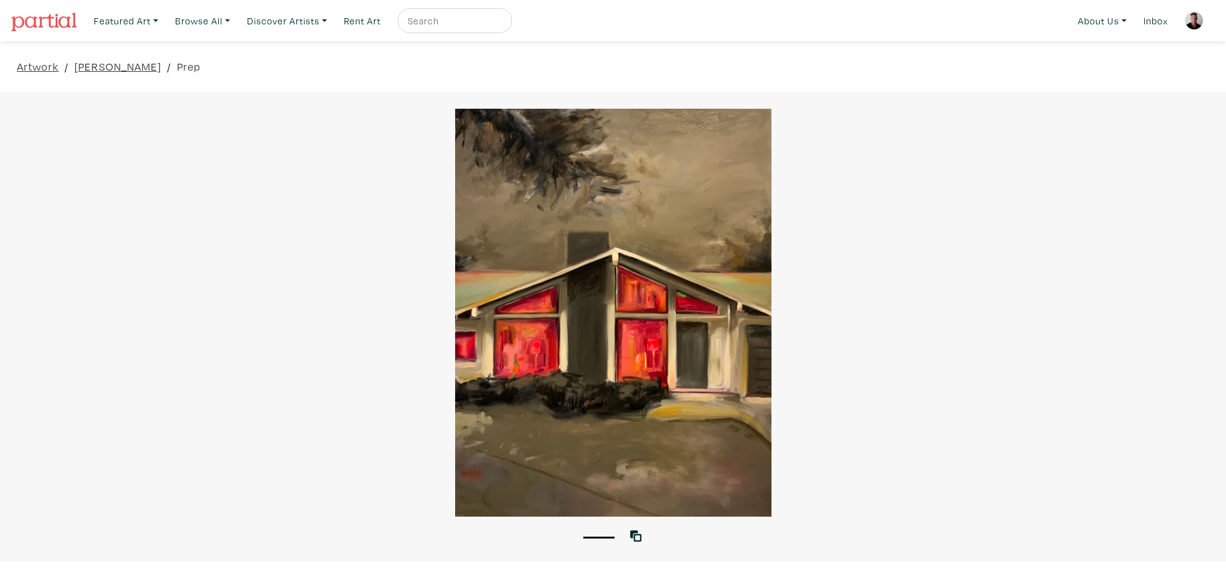
scroll to position [61, 0]
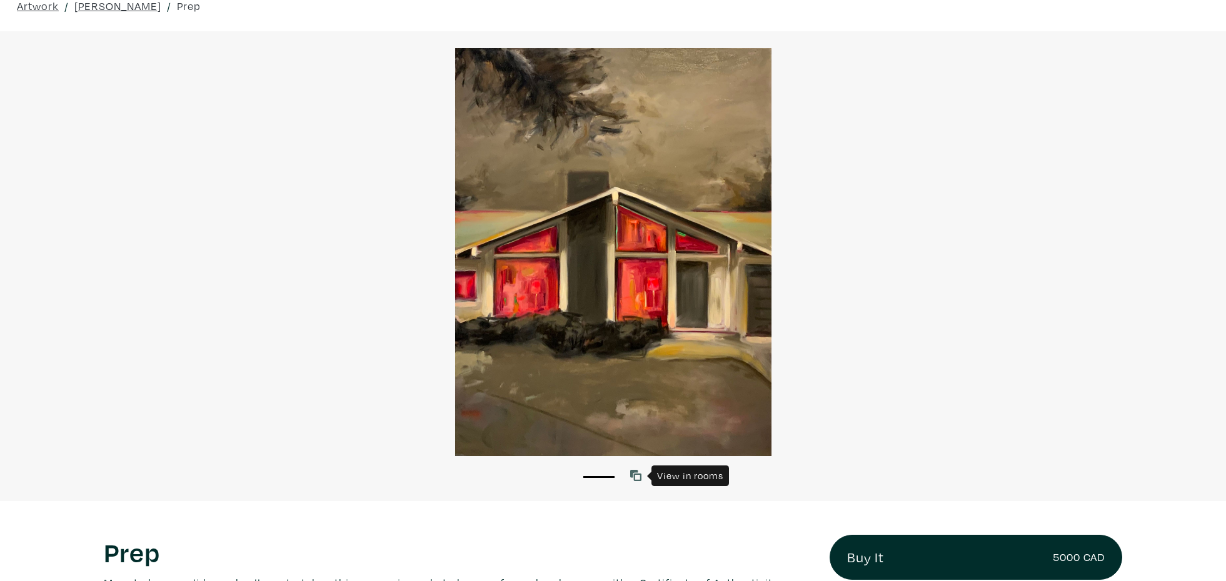
click at [638, 477] on icon at bounding box center [635, 475] width 11 height 11
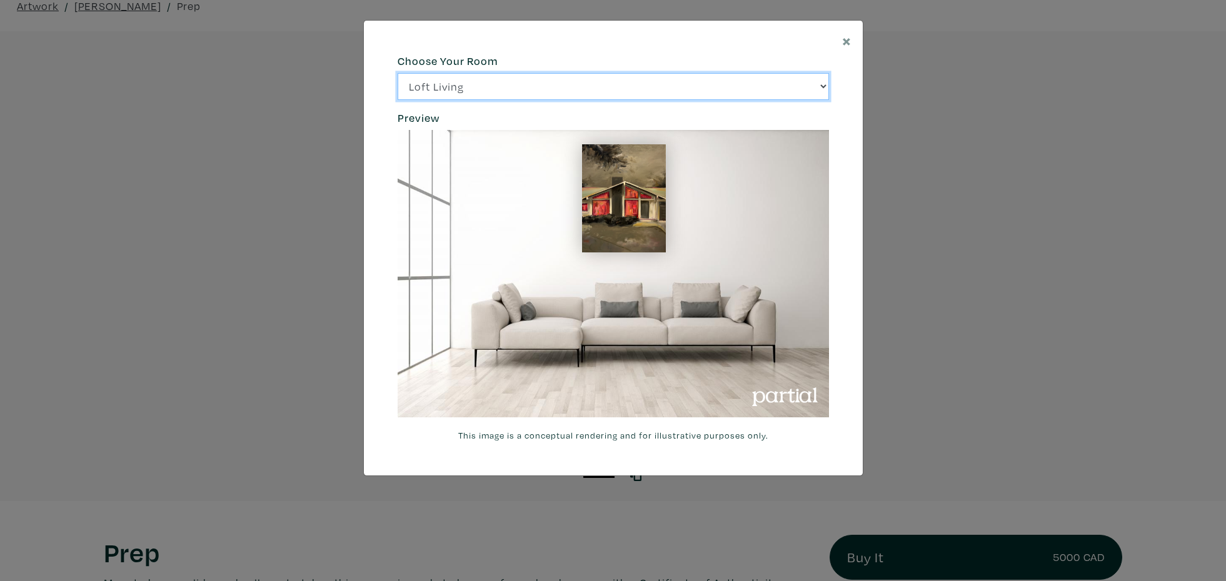
click option "Bright Bedroom" at bounding box center [0, 0] width 0 height 0
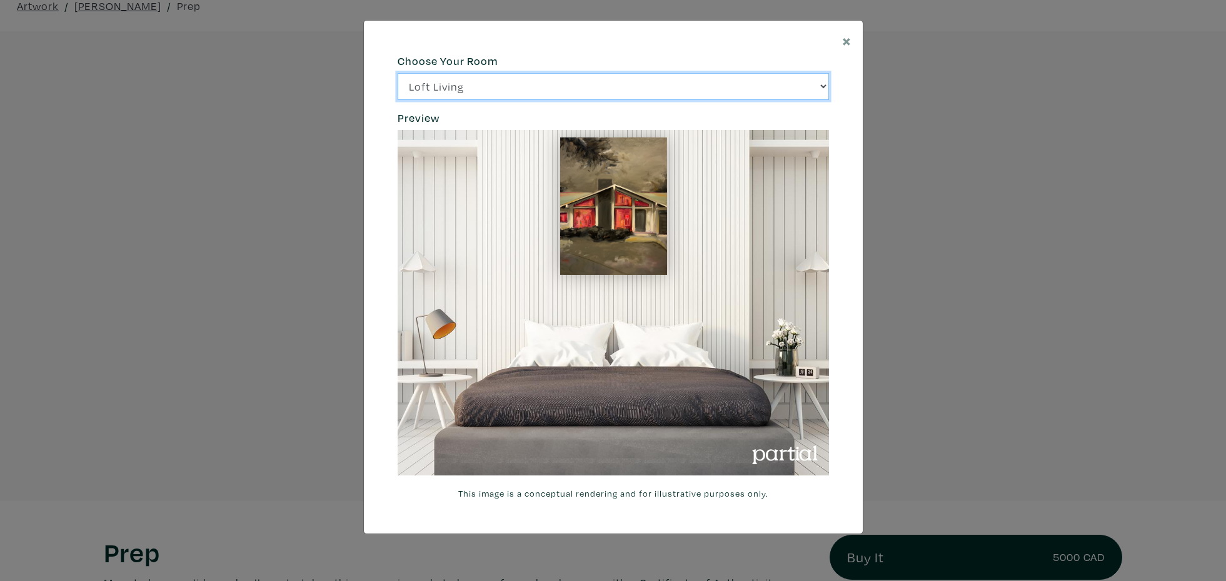
click option "City Office" at bounding box center [0, 0] width 0 height 0
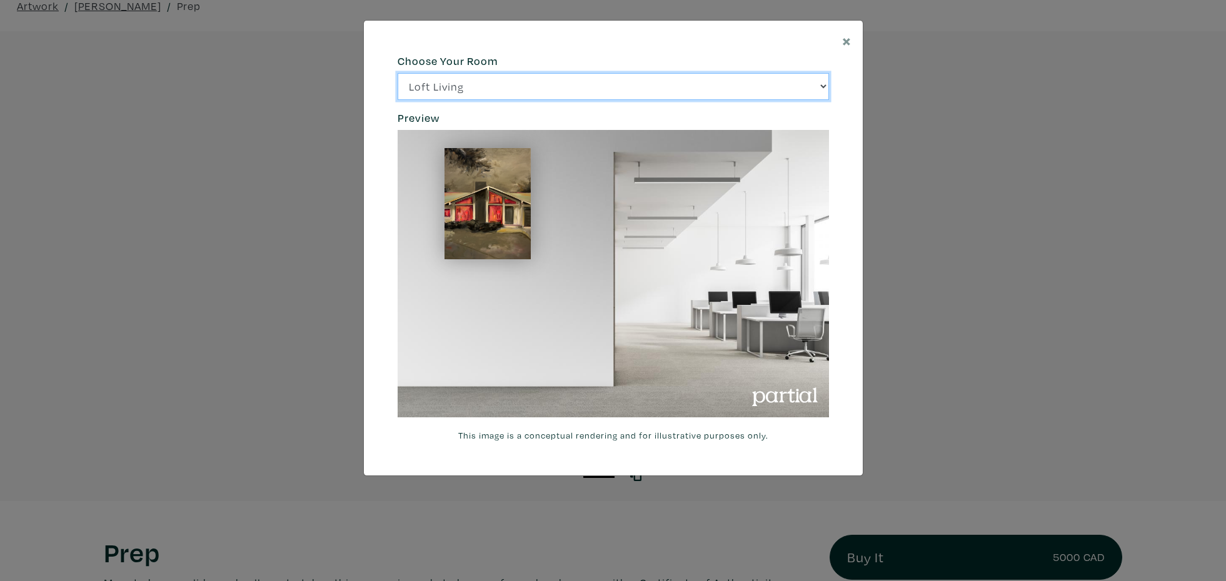
click option "Gallery Space" at bounding box center [0, 0] width 0 height 0
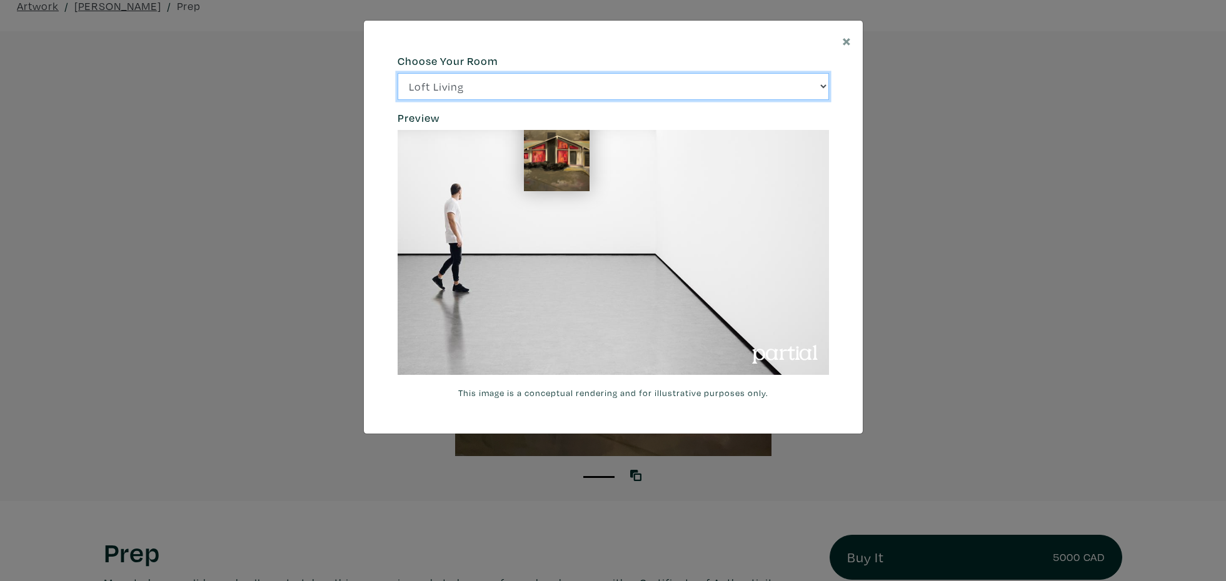
select select "/thumb/phpThumb.php?src=https%3A%2F%[DOMAIN_NAME]%2Fprojects%2Frendering%2Fimag…"
click option "Modern Lounge" at bounding box center [0, 0] width 0 height 0
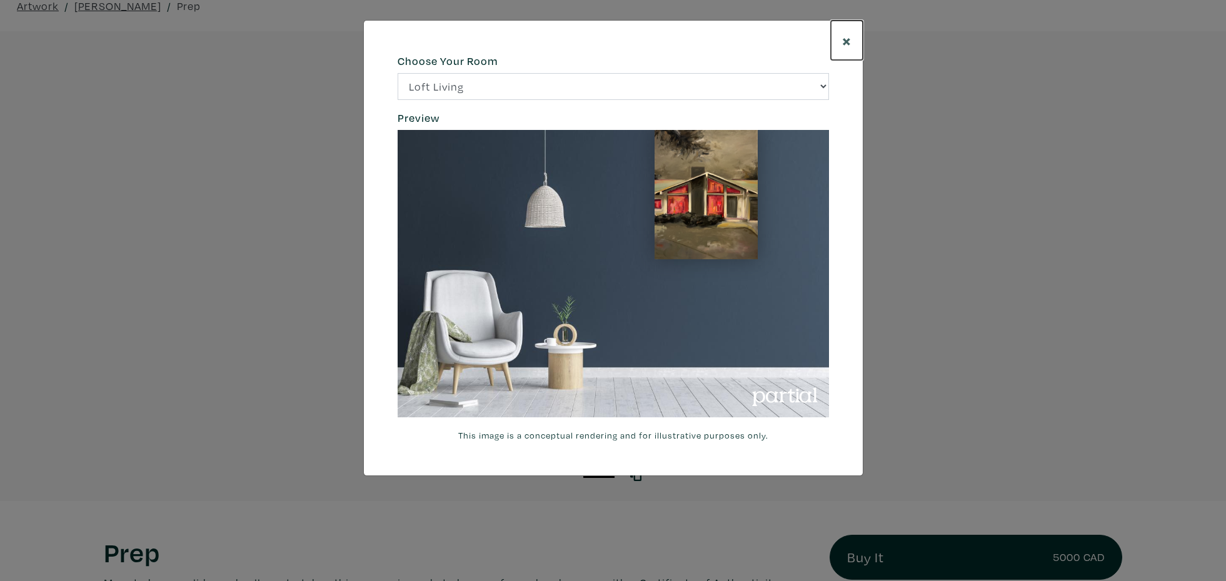
click at [844, 37] on span "×" at bounding box center [846, 40] width 9 height 22
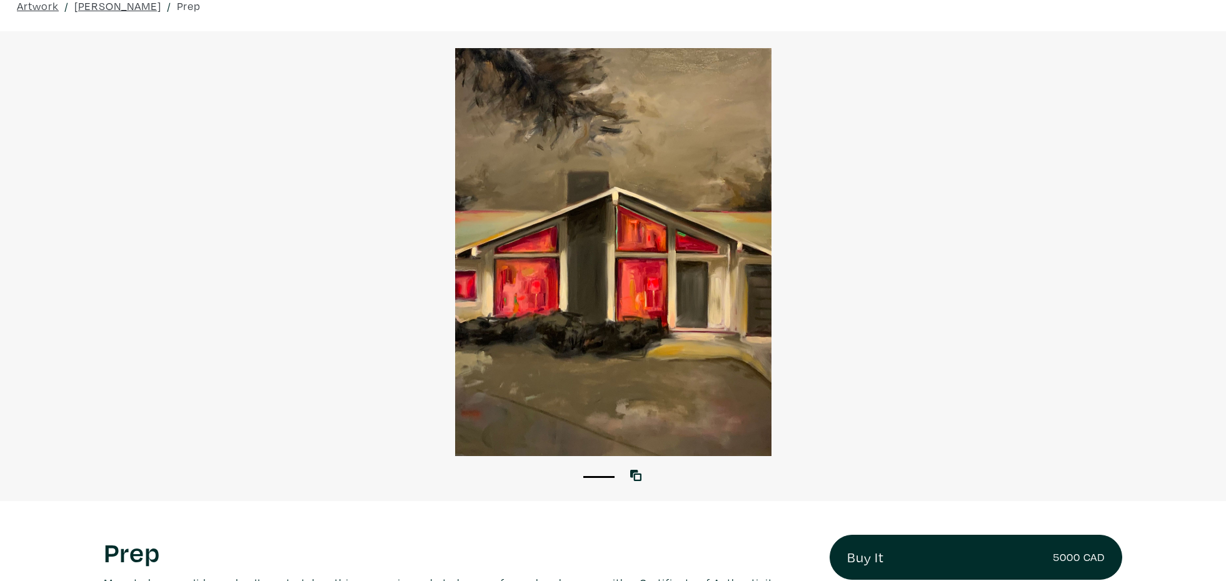
click at [367, 134] on div at bounding box center [613, 252] width 1226 height 408
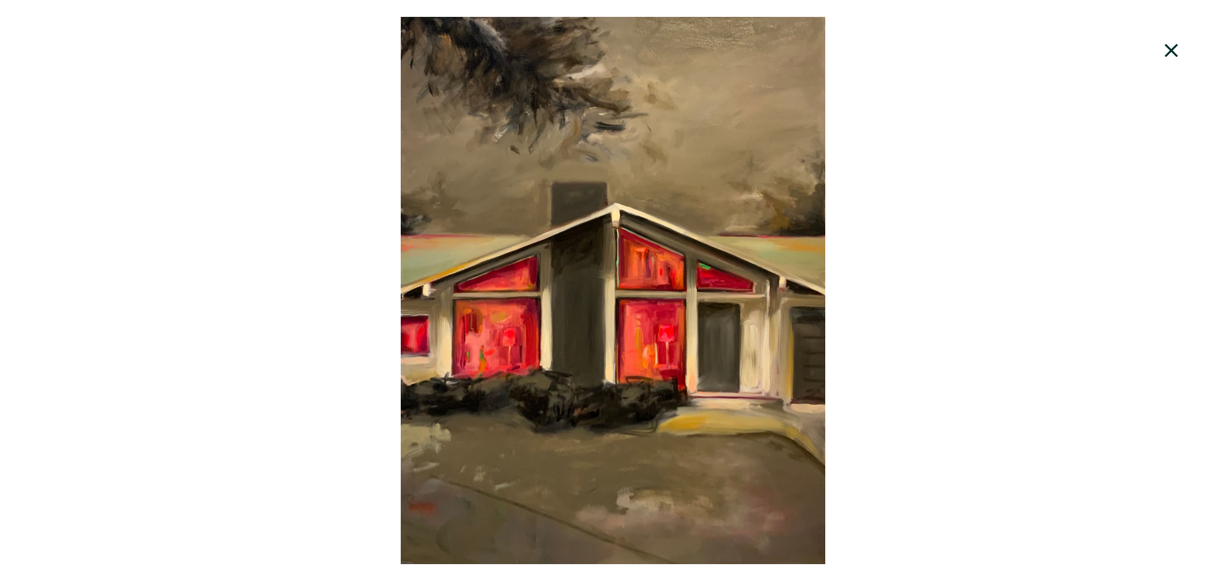
click at [1173, 47] on icon at bounding box center [1170, 50] width 13 height 13
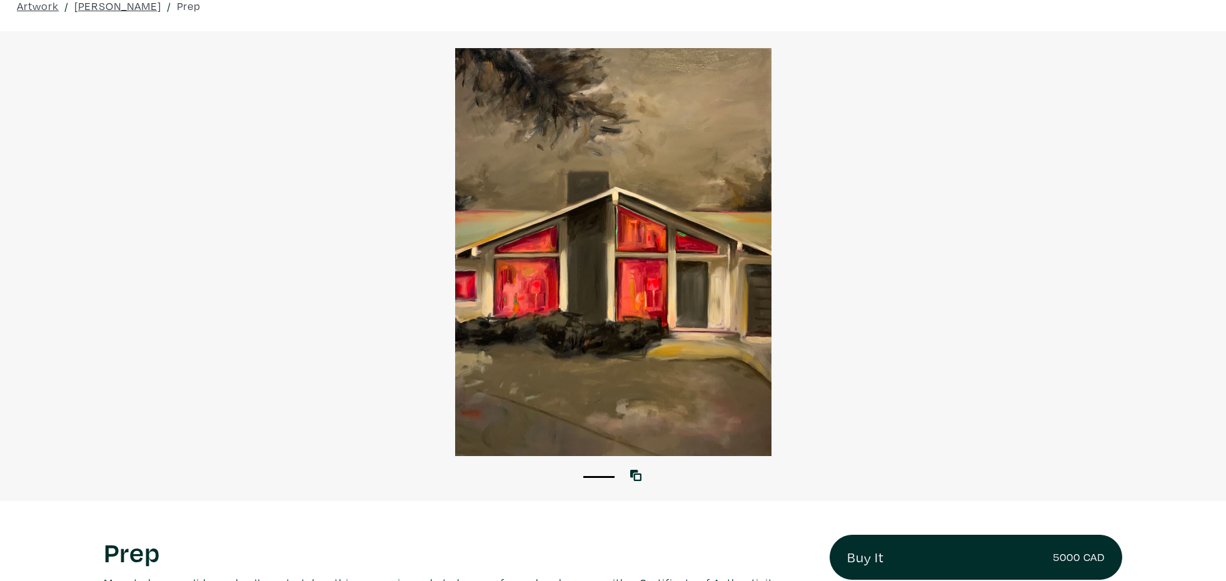
click at [596, 192] on div at bounding box center [613, 252] width 1226 height 408
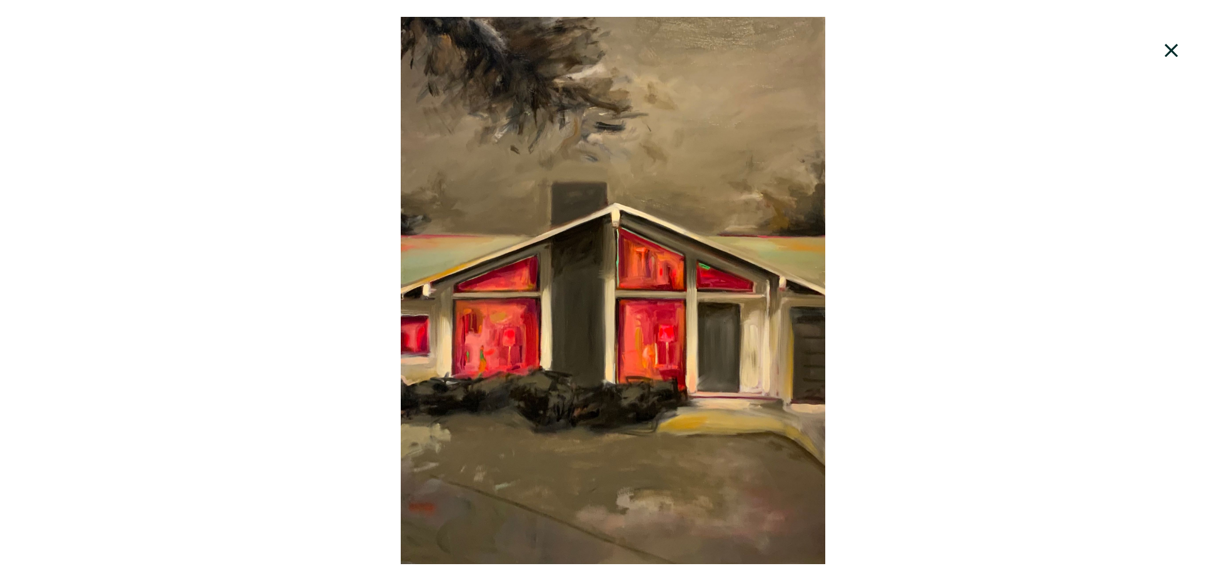
scroll to position [123, 0]
click at [1168, 47] on icon at bounding box center [1170, 50] width 13 height 13
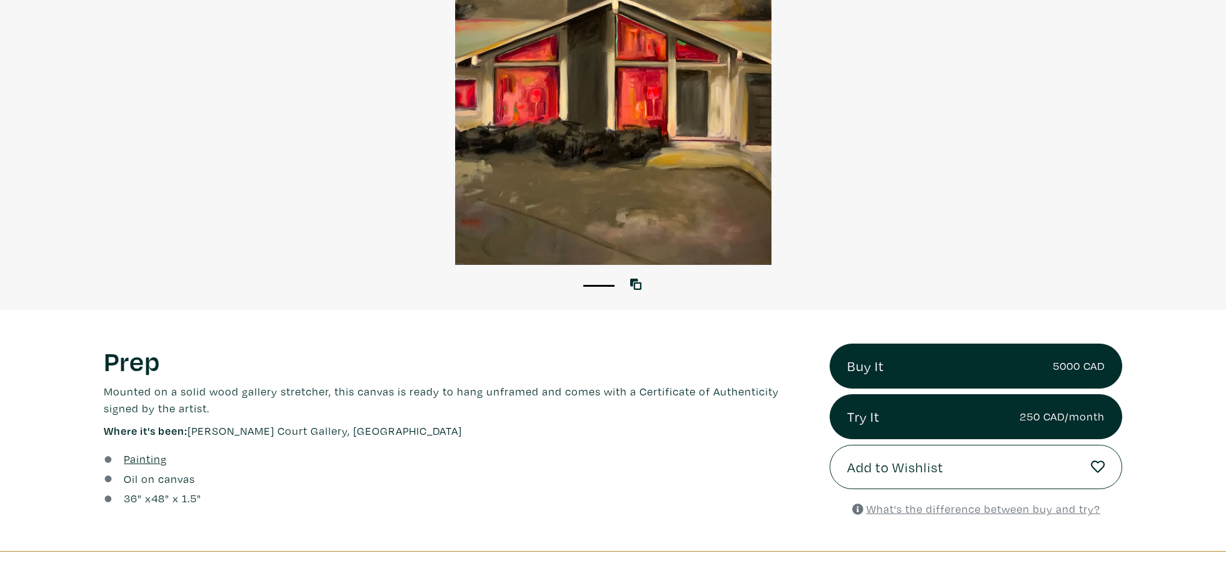
scroll to position [0, 0]
